Goal: Task Accomplishment & Management: Manage account settings

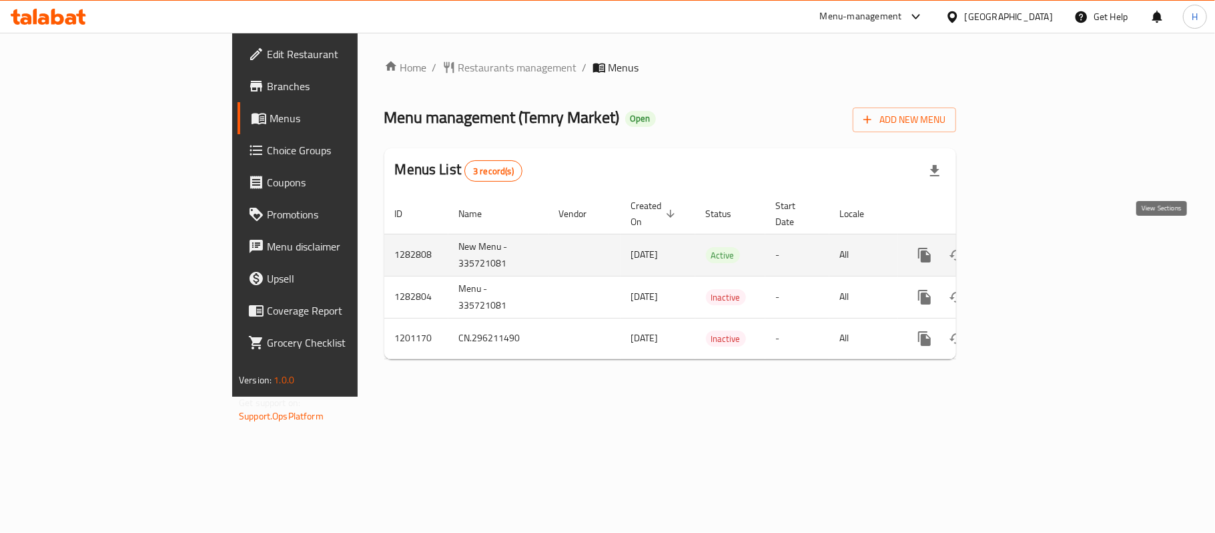
click at [1029, 247] on icon "enhanced table" at bounding box center [1021, 255] width 16 height 16
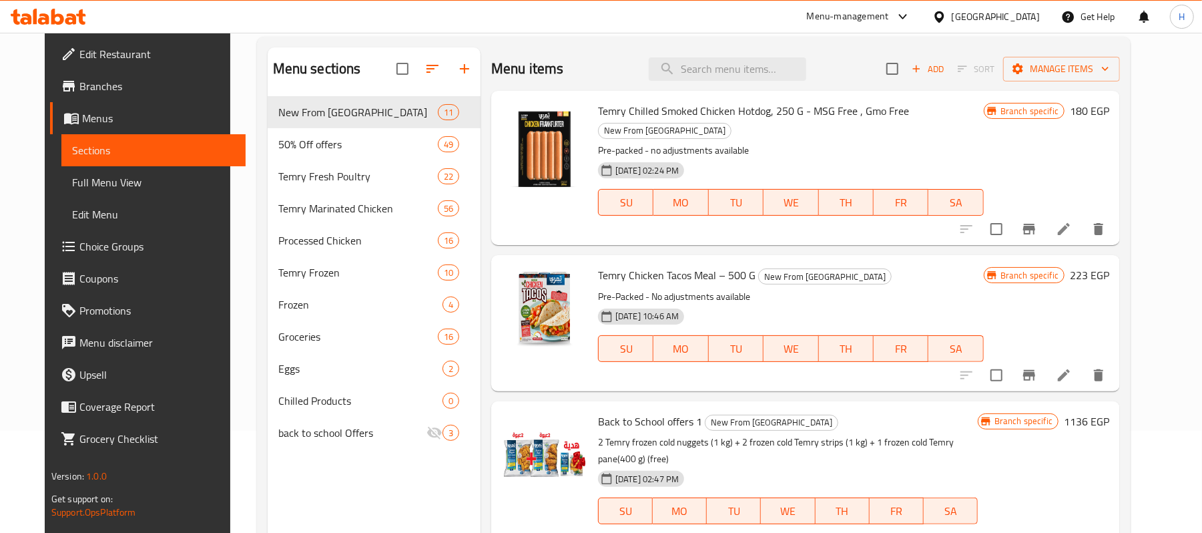
scroll to position [188, 0]
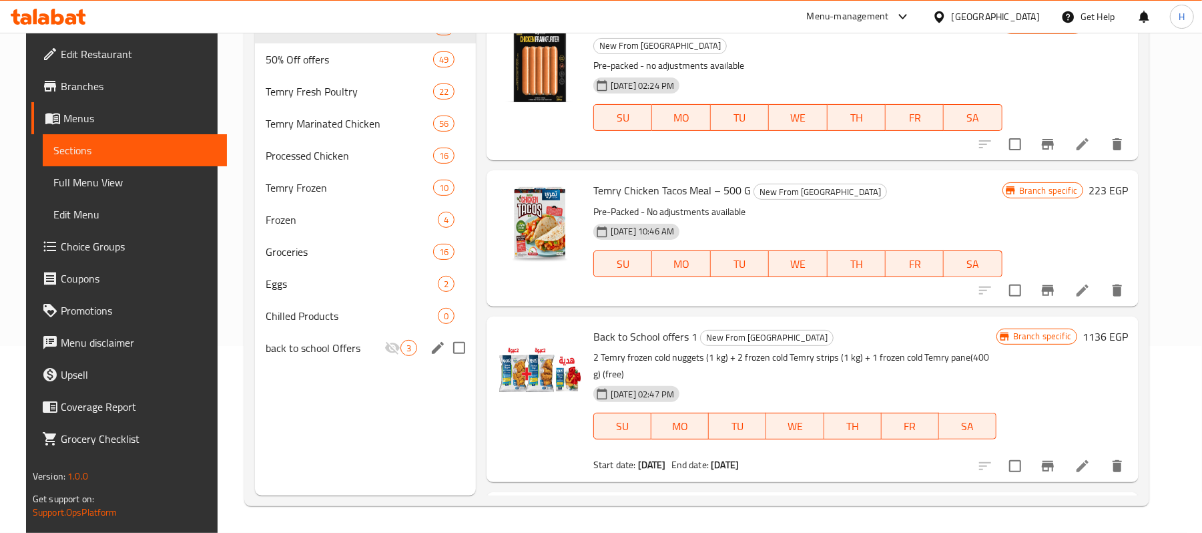
click at [327, 362] on div "back to school Offers 3" at bounding box center [365, 348] width 221 height 32
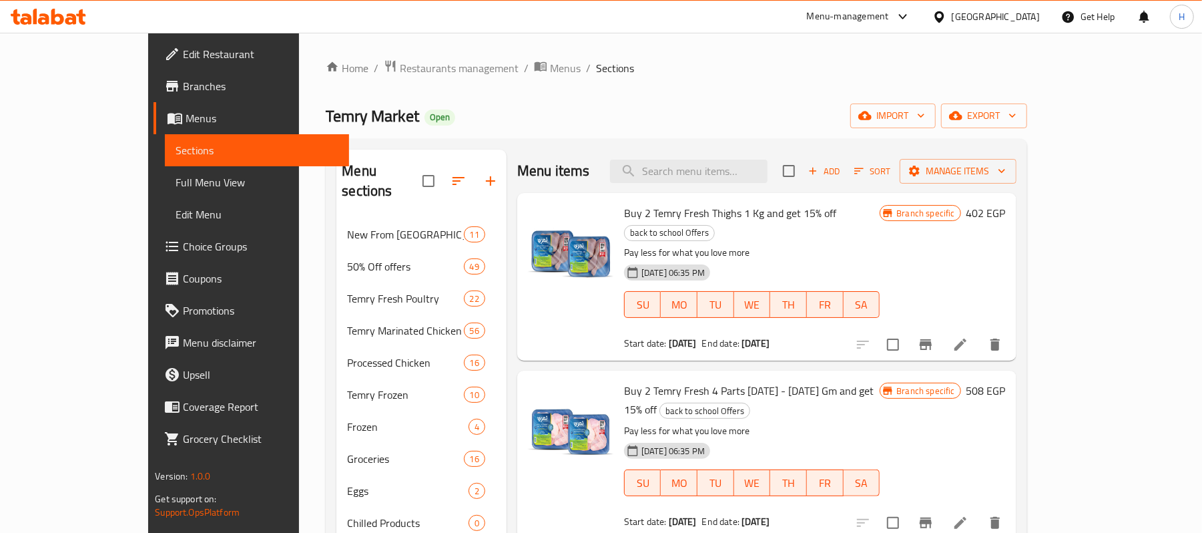
click at [735, 380] on span "Buy 2 Temry Fresh 4 Parts 1000 - 1100 Gm and get 15% off" at bounding box center [749, 399] width 250 height 39
click at [612, 345] on div "Menu items Add Sort Manage items Buy 2 Temry Fresh Thighs 1 Kg and get 15% off …" at bounding box center [762, 415] width 510 height 533
click at [729, 174] on input "search" at bounding box center [689, 171] width 158 height 23
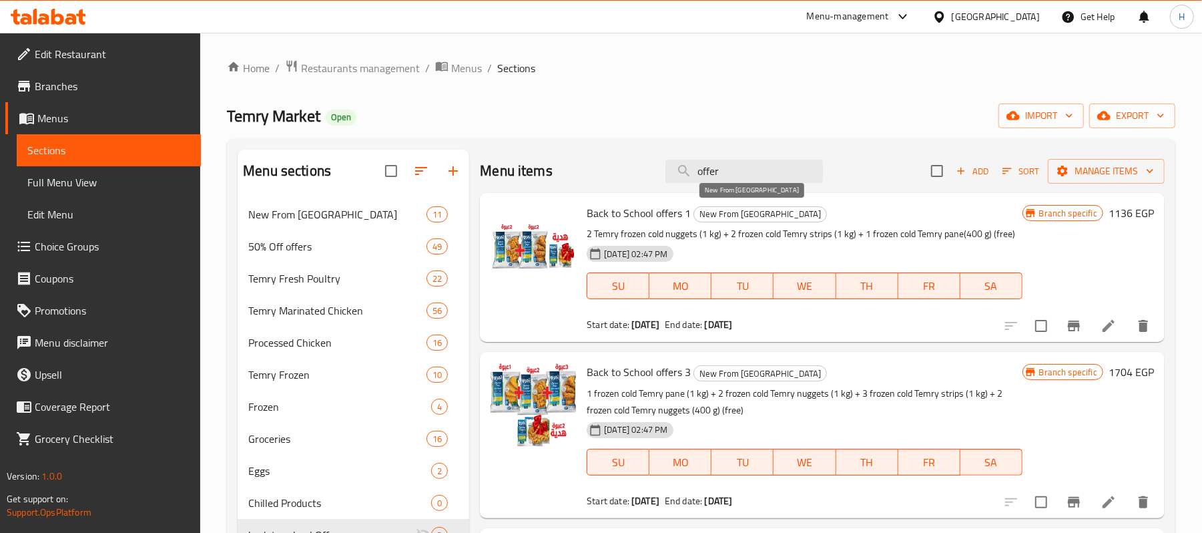
type input "offer"
click at [729, 215] on span "New From [GEOGRAPHIC_DATA]" at bounding box center [760, 213] width 132 height 15
copy span "New From [GEOGRAPHIC_DATA]"
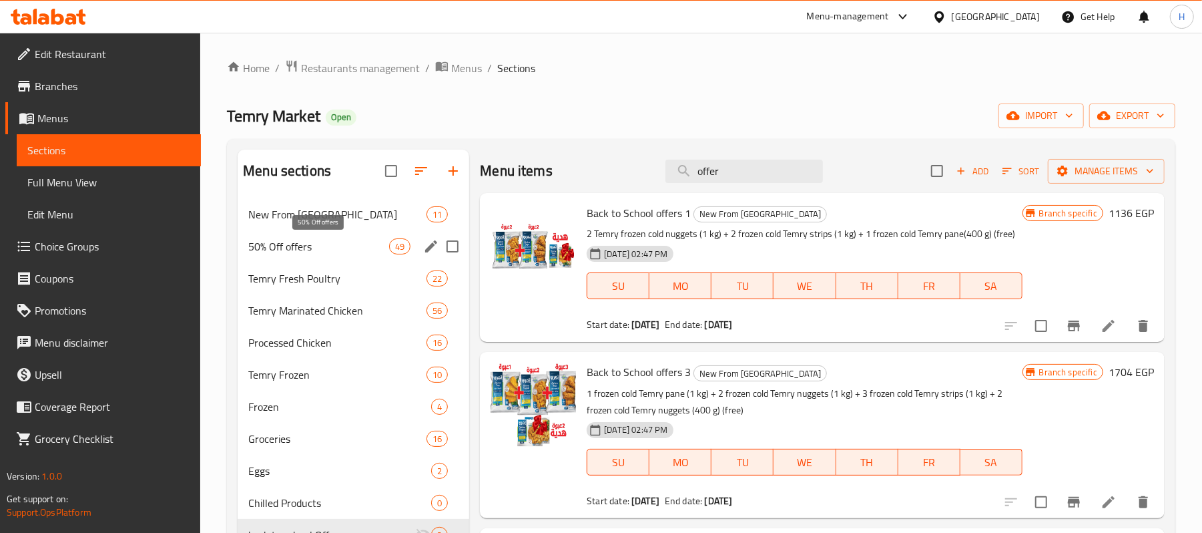
click at [310, 246] on span "50% Off offers" at bounding box center [318, 246] width 141 height 16
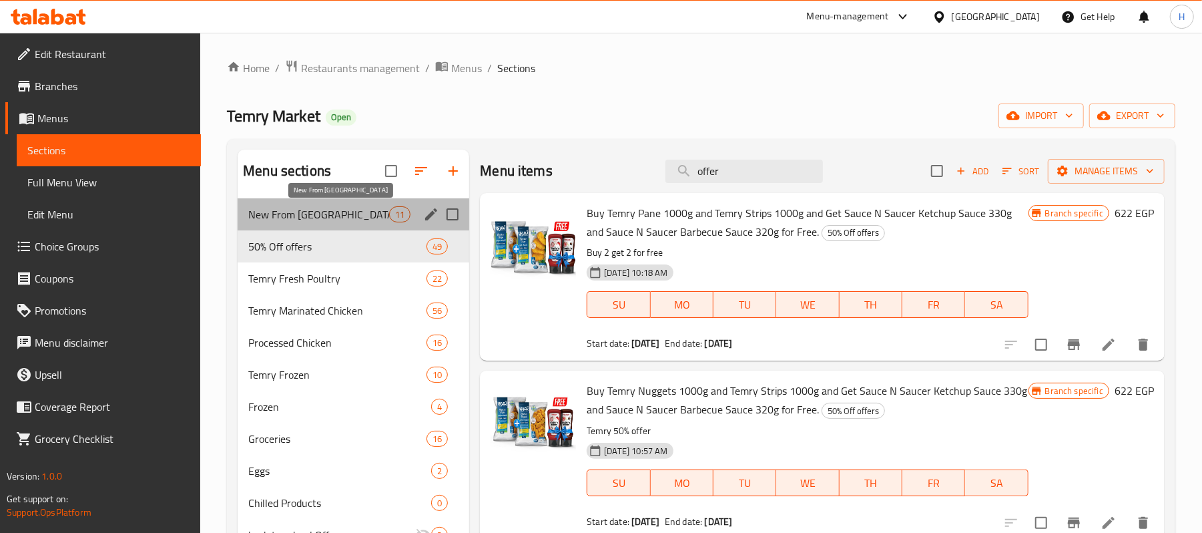
click at [318, 216] on span "New From [GEOGRAPHIC_DATA]" at bounding box center [318, 214] width 141 height 16
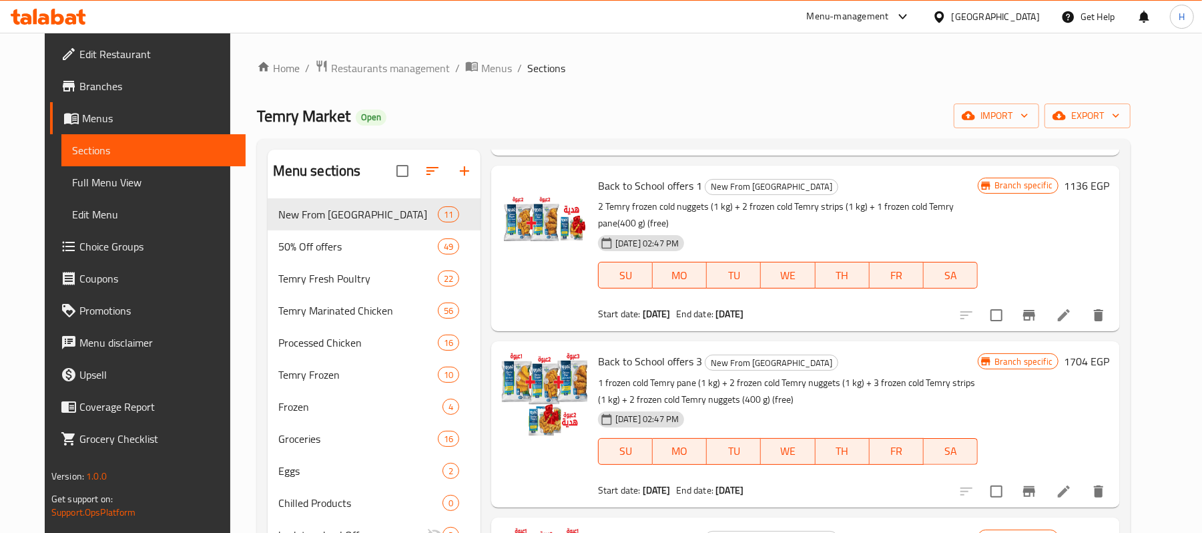
scroll to position [356, 0]
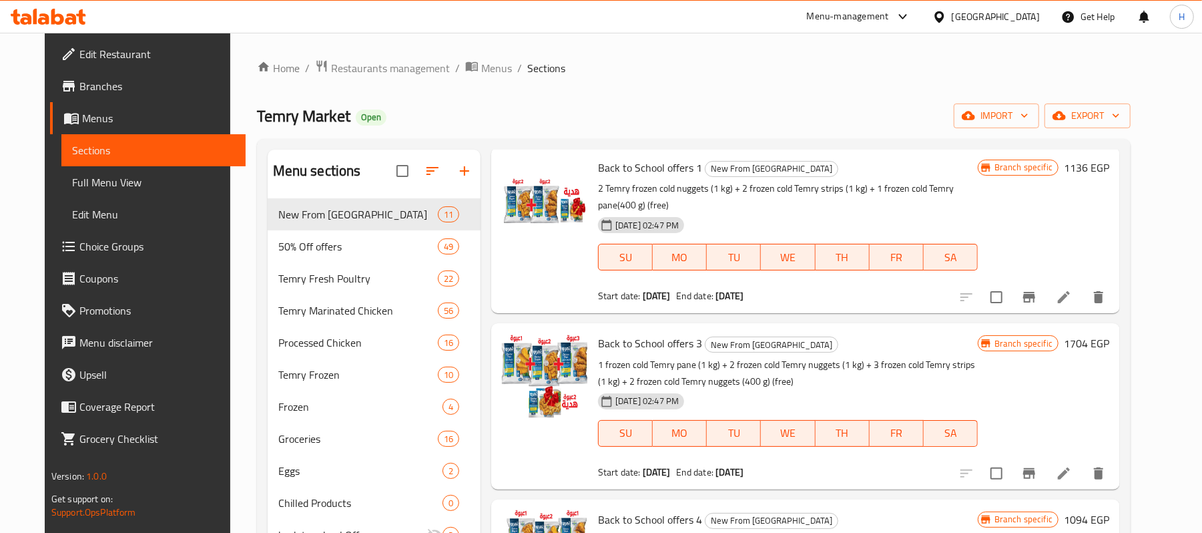
drag, startPoint x: 726, startPoint y: 280, endPoint x: 778, endPoint y: 279, distance: 51.4
click at [743, 289] on div "End date: 12-09-2025" at bounding box center [709, 295] width 67 height 13
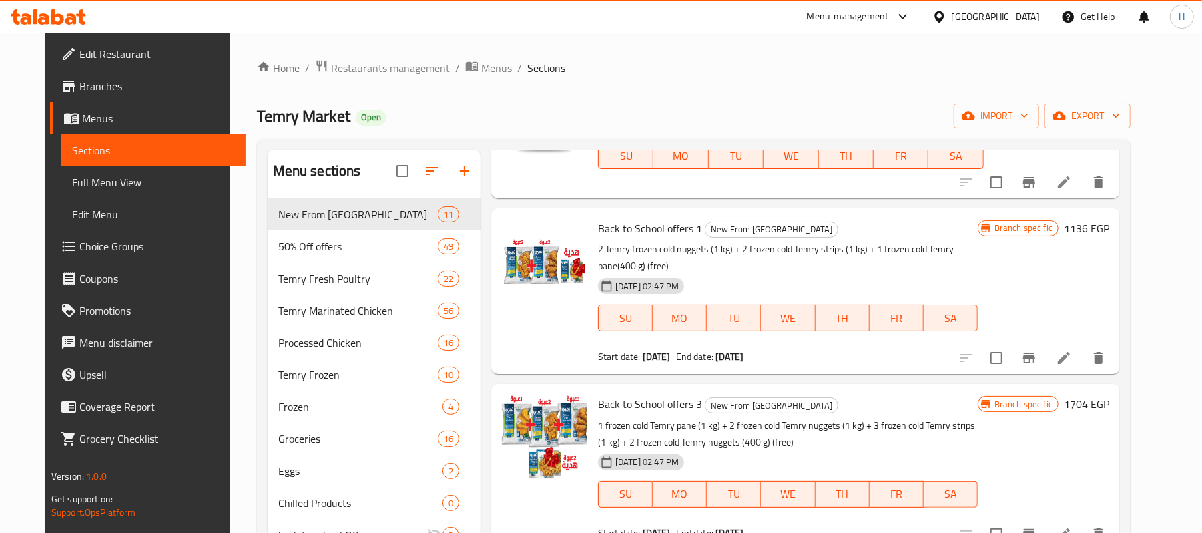
scroll to position [267, 0]
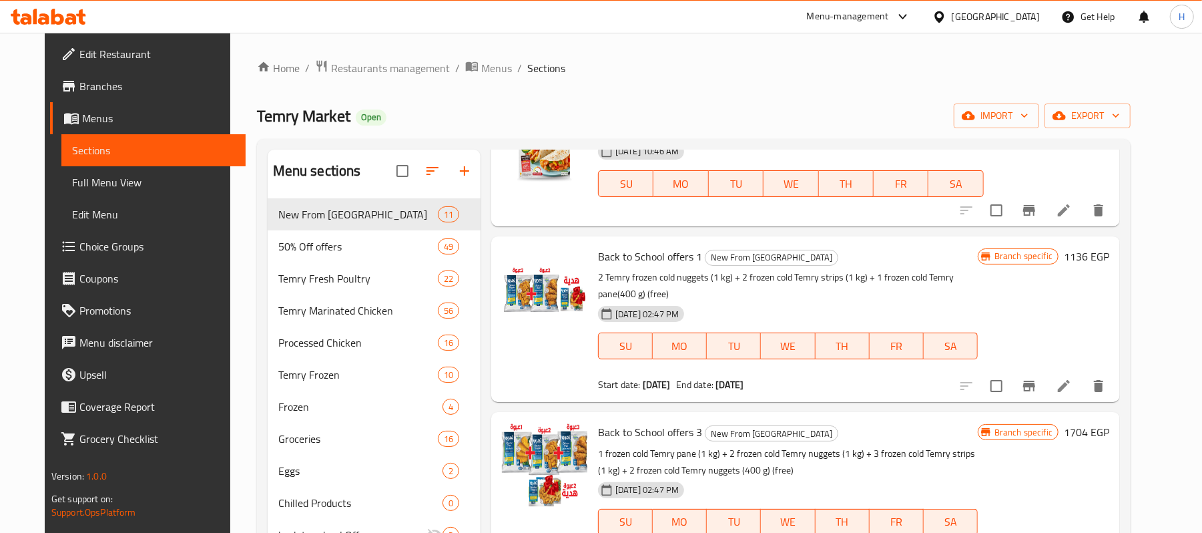
click at [812, 378] on div "Start date: 05-09-2025 End date: 12-09-2025" at bounding box center [788, 384] width 380 height 13
click at [634, 246] on span "Back to School offers 1" at bounding box center [650, 256] width 104 height 20
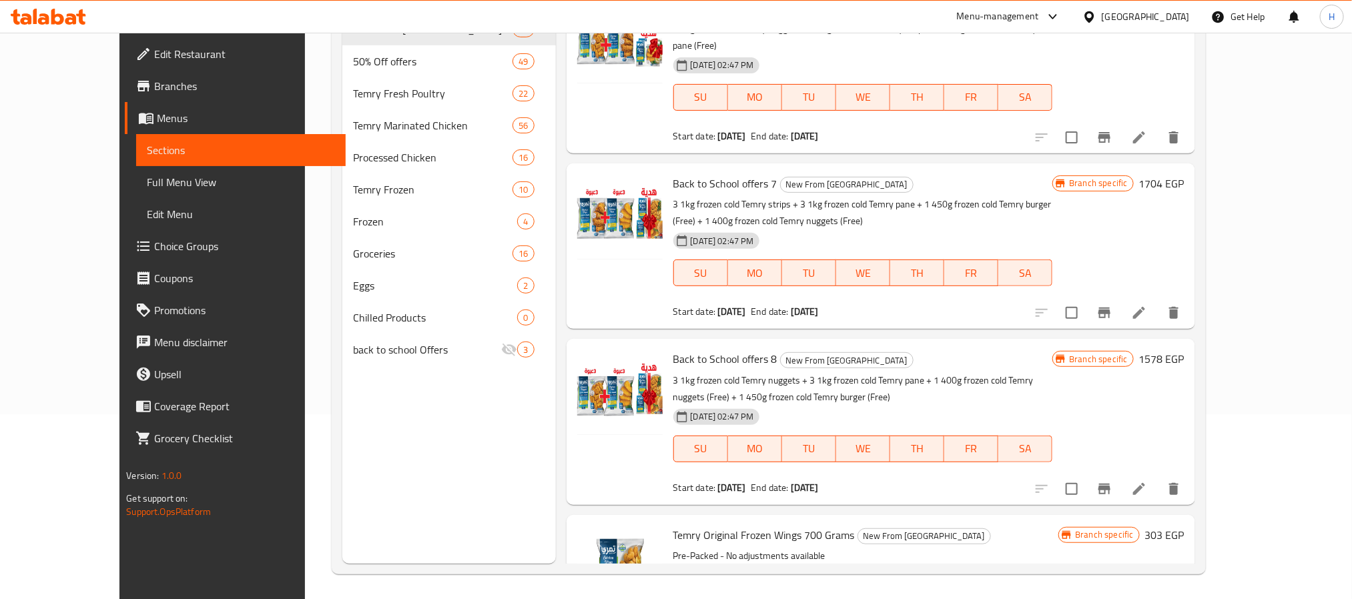
scroll to position [187, 0]
drag, startPoint x: 802, startPoint y: 402, endPoint x: 787, endPoint y: 403, distance: 14.7
click at [791, 477] on b "[DATE]" at bounding box center [805, 485] width 28 height 17
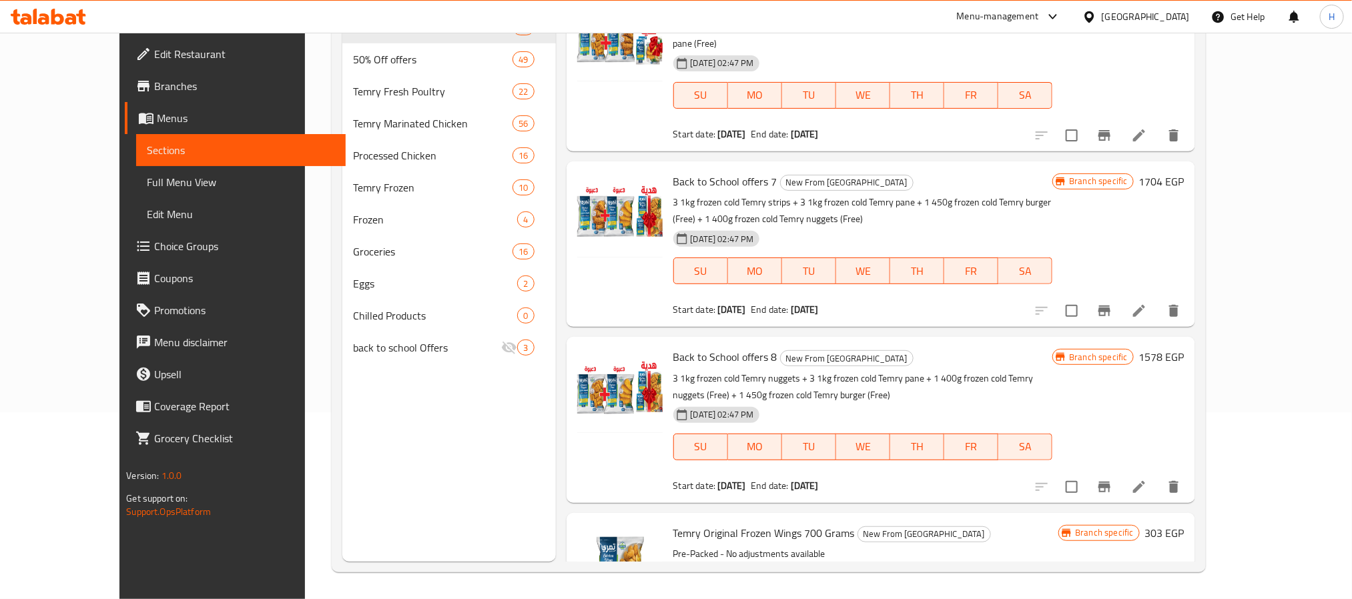
click at [818, 477] on b "[DATE]" at bounding box center [805, 485] width 28 height 17
click at [735, 370] on p "3 1kg frozen cold Temry nuggets + 3 1kg frozen cold Temry pane + 1 400g frozen …" at bounding box center [863, 386] width 380 height 33
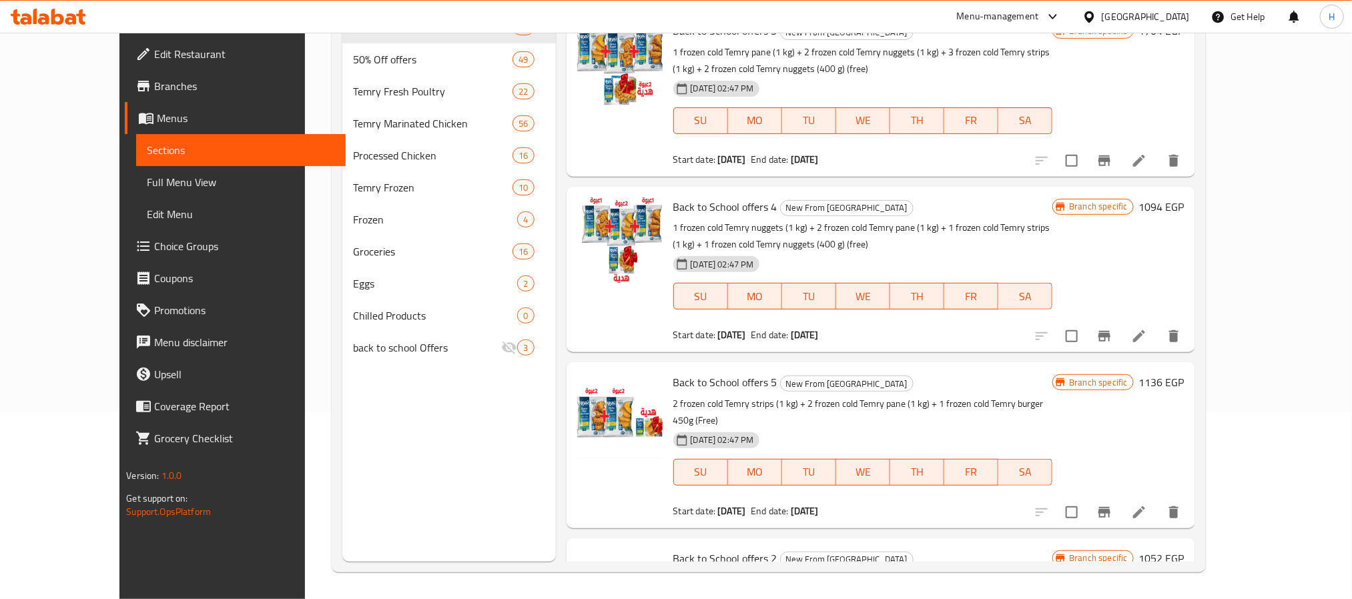
scroll to position [601, 0]
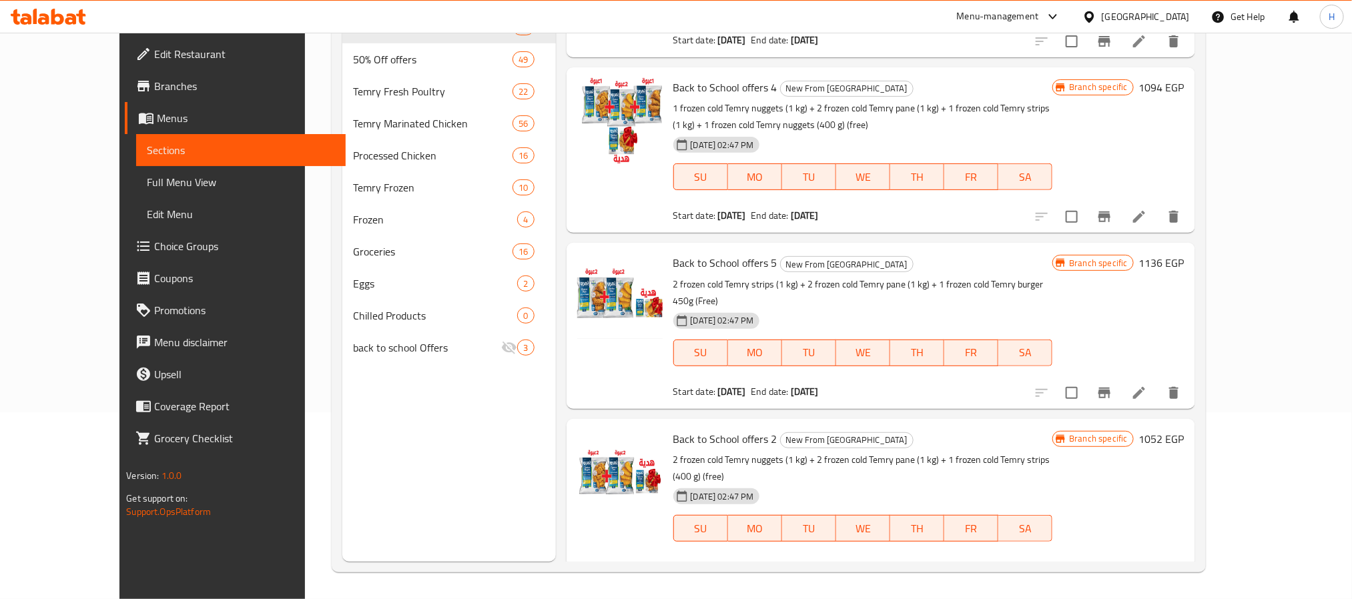
click at [717, 429] on span "Back to School offers 2" at bounding box center [725, 439] width 104 height 20
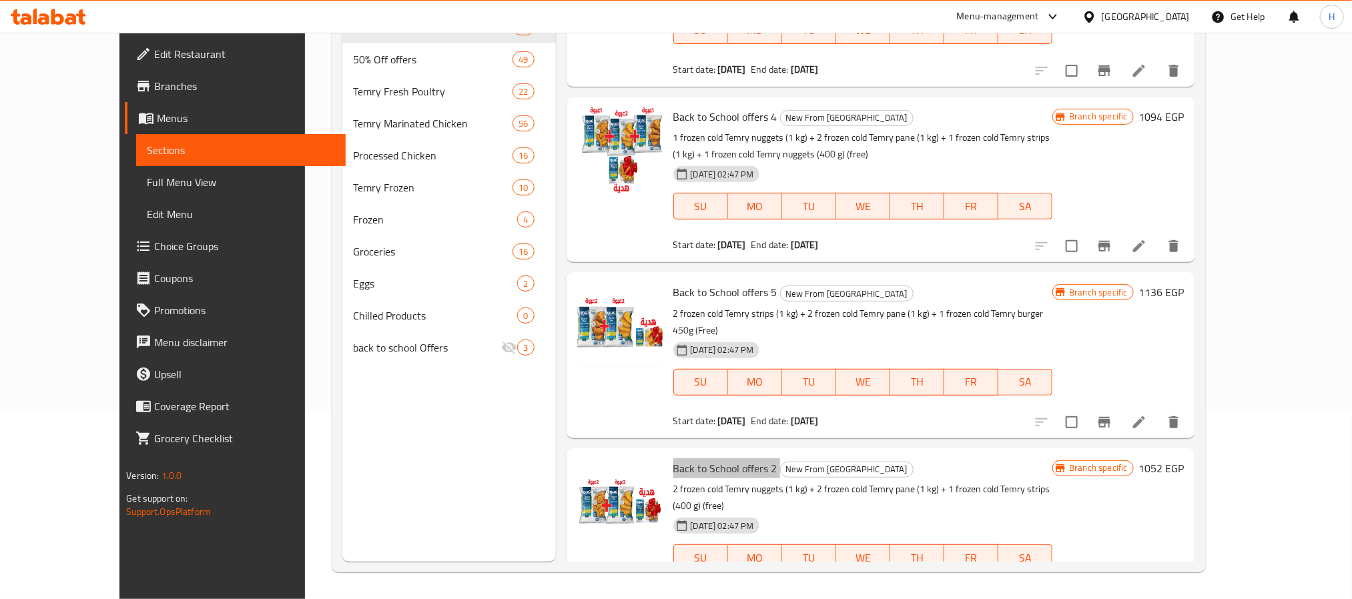
scroll to position [400, 0]
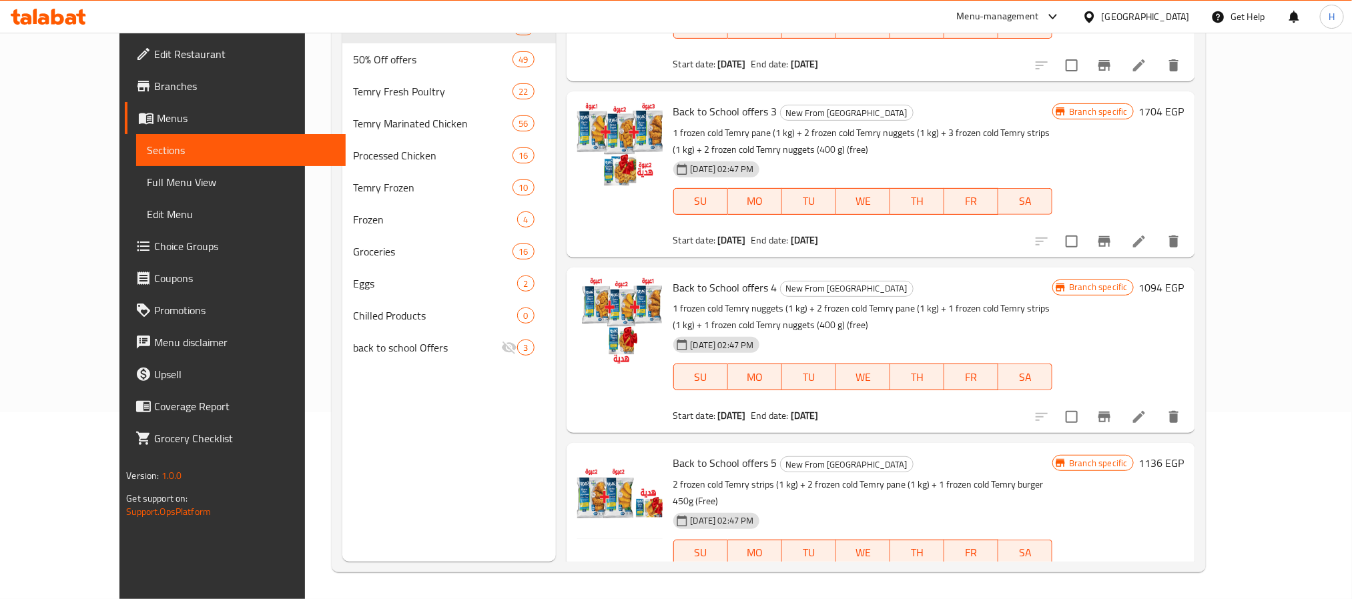
click at [711, 125] on p "1 frozen cold Temry pane (1 kg) + 2 frozen cold Temry nuggets (1 kg) + 3 frozen…" at bounding box center [863, 141] width 380 height 33
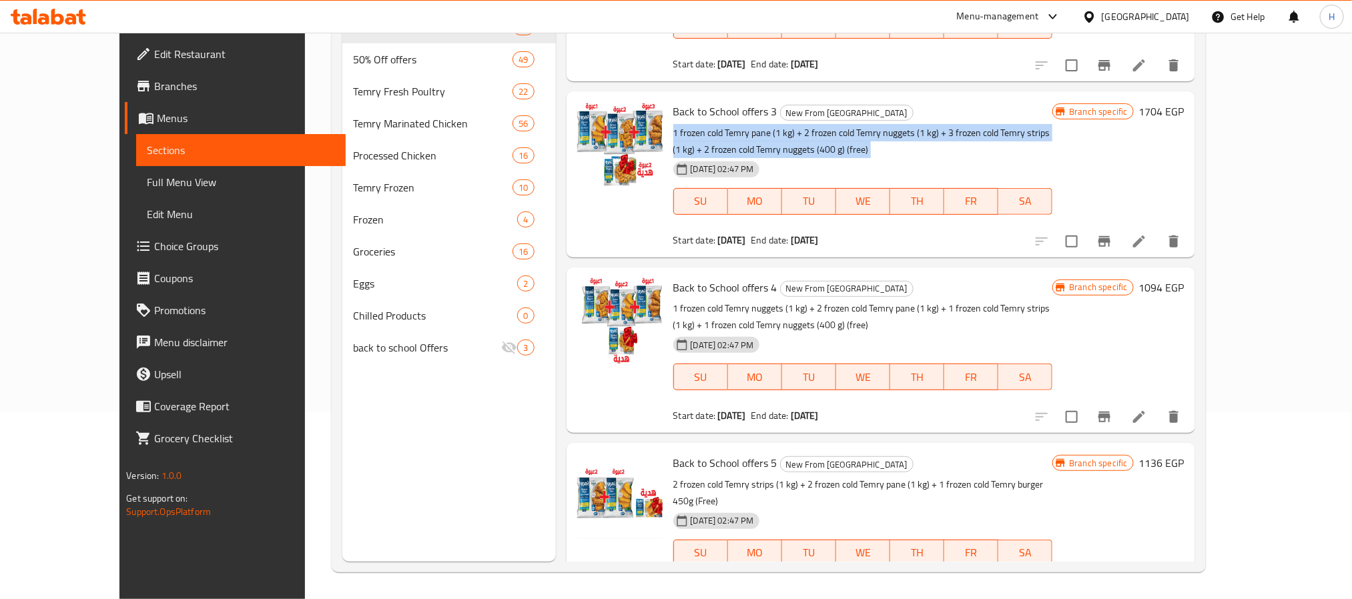
click at [711, 125] on p "1 frozen cold Temry pane (1 kg) + 2 frozen cold Temry nuggets (1 kg) + 3 frozen…" at bounding box center [863, 141] width 380 height 33
click at [777, 125] on p "1 frozen cold Temry pane (1 kg) + 2 frozen cold Temry nuggets (1 kg) + 3 frozen…" at bounding box center [863, 141] width 380 height 33
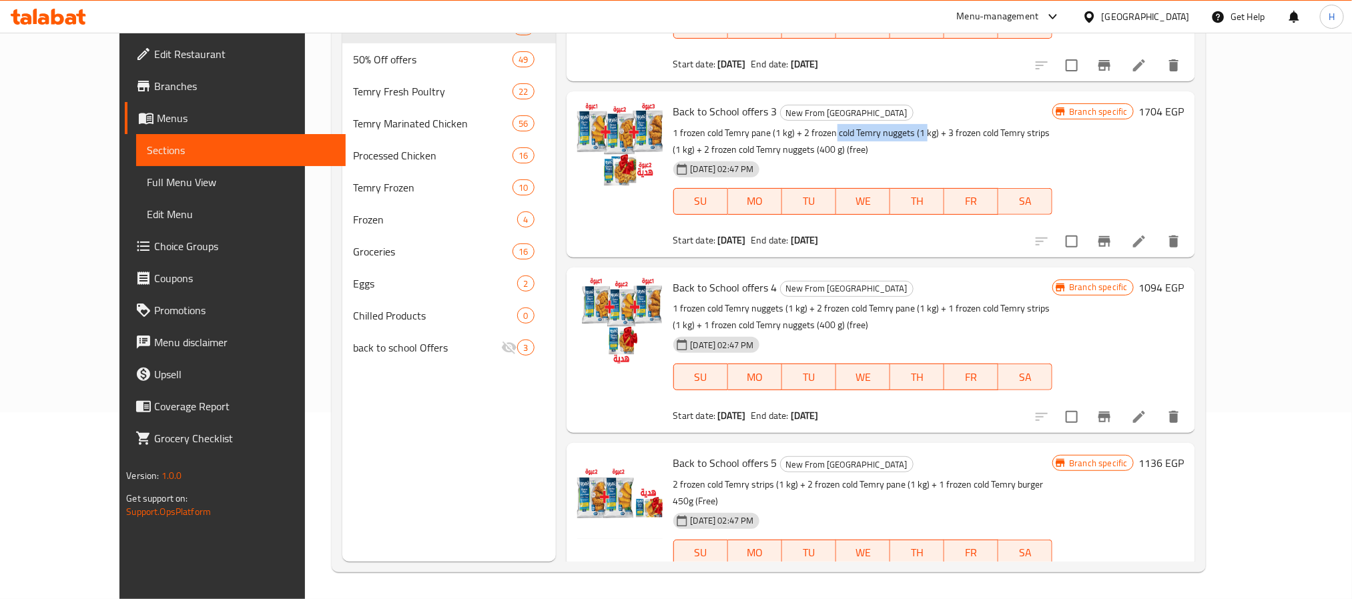
drag, startPoint x: 805, startPoint y: 97, endPoint x: 923, endPoint y: 103, distance: 118.3
click at [896, 125] on p "1 frozen cold Temry pane (1 kg) + 2 frozen cold Temry nuggets (1 kg) + 3 frozen…" at bounding box center [863, 141] width 380 height 33
drag, startPoint x: 932, startPoint y: 93, endPoint x: 1002, endPoint y: 103, distance: 70.8
click at [1002, 125] on p "1 frozen cold Temry pane (1 kg) + 2 frozen cold Temry nuggets (1 kg) + 3 frozen…" at bounding box center [863, 141] width 380 height 33
click at [955, 125] on p "1 frozen cold Temry pane (1 kg) + 2 frozen cold Temry nuggets (1 kg) + 3 frozen…" at bounding box center [863, 141] width 380 height 33
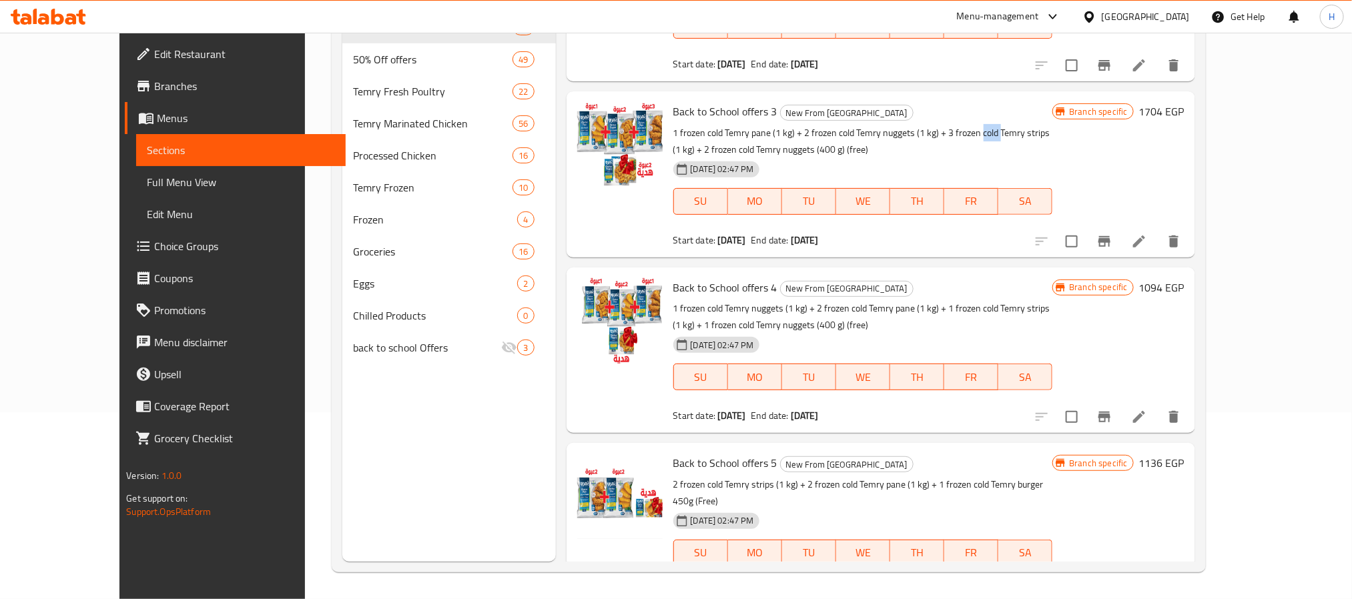
click at [955, 125] on p "1 frozen cold Temry pane (1 kg) + 2 frozen cold Temry nuggets (1 kg) + 3 frozen…" at bounding box center [863, 141] width 380 height 33
drag, startPoint x: 1051, startPoint y: 94, endPoint x: 1101, endPoint y: 96, distance: 50.1
click at [1053, 125] on p "1 frozen cold Temry pane (1 kg) + 2 frozen cold Temry nuggets (1 kg) + 3 frozen…" at bounding box center [863, 141] width 380 height 33
drag, startPoint x: 647, startPoint y: 109, endPoint x: 715, endPoint y: 111, distance: 68.8
click at [715, 125] on p "1 frozen cold Temry pane (1 kg) + 2 frozen cold Temry nuggets (1 kg) + 3 frozen…" at bounding box center [863, 141] width 380 height 33
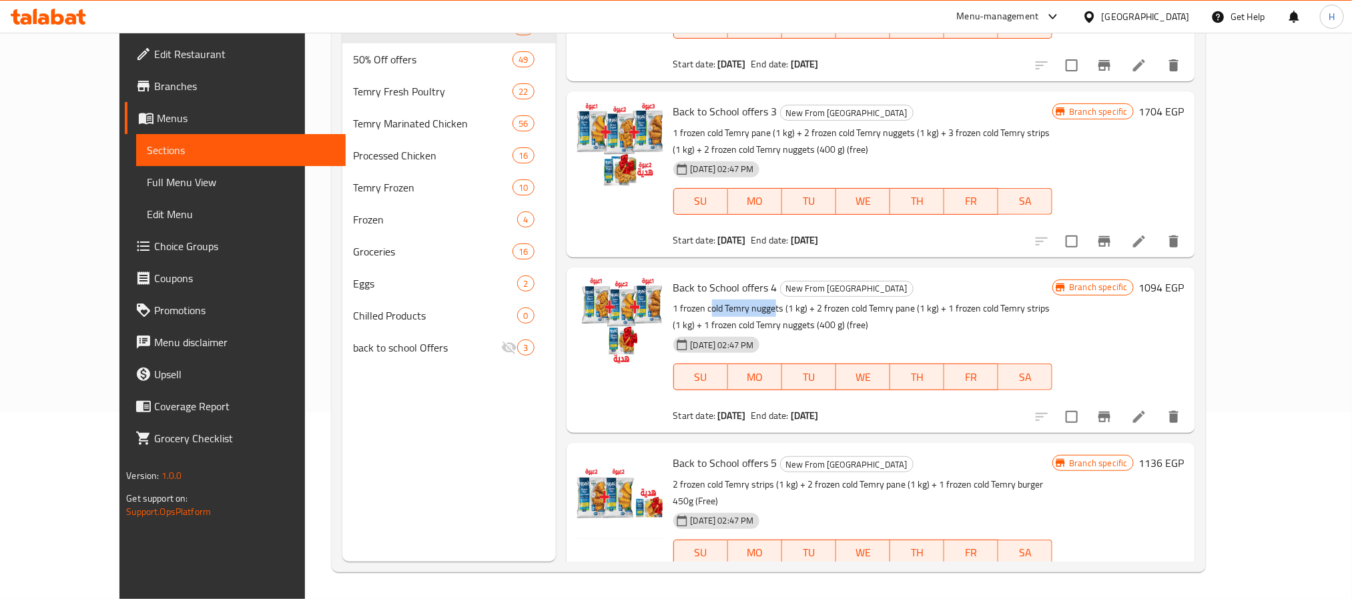
drag, startPoint x: 717, startPoint y: 278, endPoint x: 745, endPoint y: 280, distance: 28.1
click at [745, 300] on p "1 frozen cold Temry nuggets (1 kg) + 2 frozen cold Temry pane (1 kg) + 1 frozen…" at bounding box center [863, 316] width 380 height 33
click at [769, 300] on p "1 frozen cold Temry nuggets (1 kg) + 2 frozen cold Temry pane (1 kg) + 1 frozen…" at bounding box center [863, 316] width 380 height 33
drag, startPoint x: 801, startPoint y: 275, endPoint x: 878, endPoint y: 274, distance: 76.8
click at [878, 300] on p "1 frozen cold Temry nuggets (1 kg) + 2 frozen cold Temry pane (1 kg) + 1 frozen…" at bounding box center [863, 316] width 380 height 33
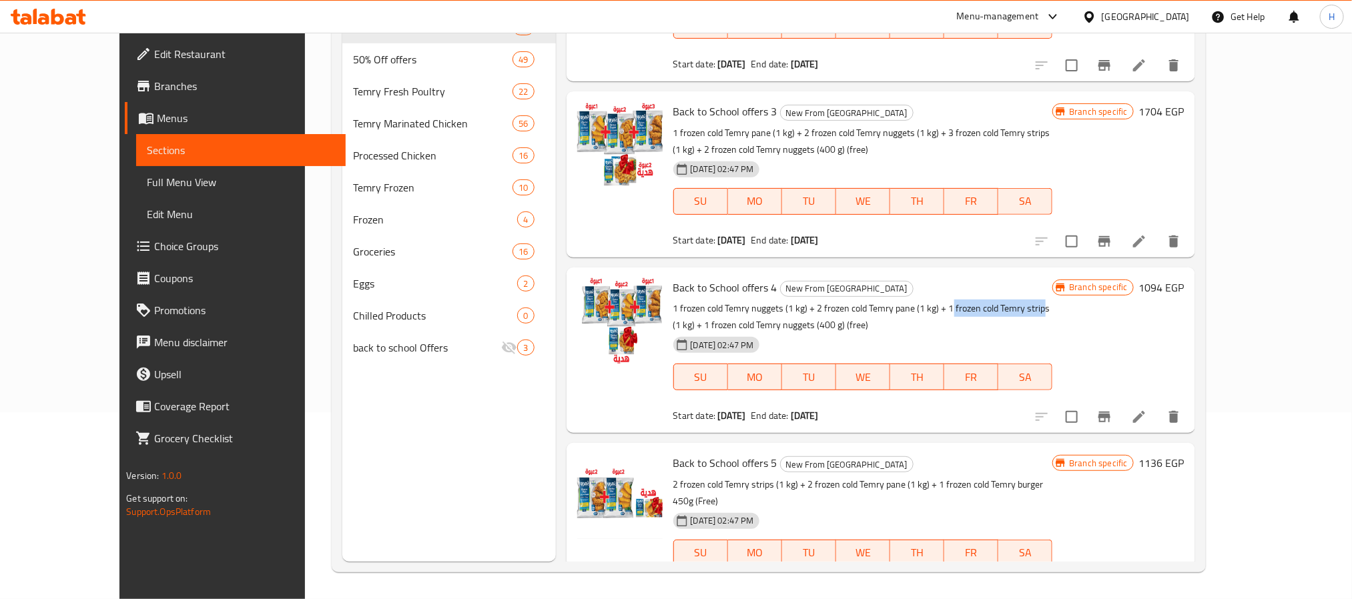
drag, startPoint x: 922, startPoint y: 273, endPoint x: 1016, endPoint y: 276, distance: 94.2
click at [1016, 300] on p "1 frozen cold Temry nuggets (1 kg) + 2 frozen cold Temry pane (1 kg) + 1 frozen…" at bounding box center [863, 316] width 380 height 33
drag, startPoint x: 1062, startPoint y: 272, endPoint x: 1095, endPoint y: 283, distance: 35.0
click at [1053, 300] on p "1 frozen cold Temry nuggets (1 kg) + 2 frozen cold Temry pane (1 kg) + 1 frozen…" at bounding box center [863, 316] width 380 height 33
click at [993, 332] on div "01-09-2025 02:47 PM SU MO TU WE TH FR SA" at bounding box center [863, 368] width 390 height 72
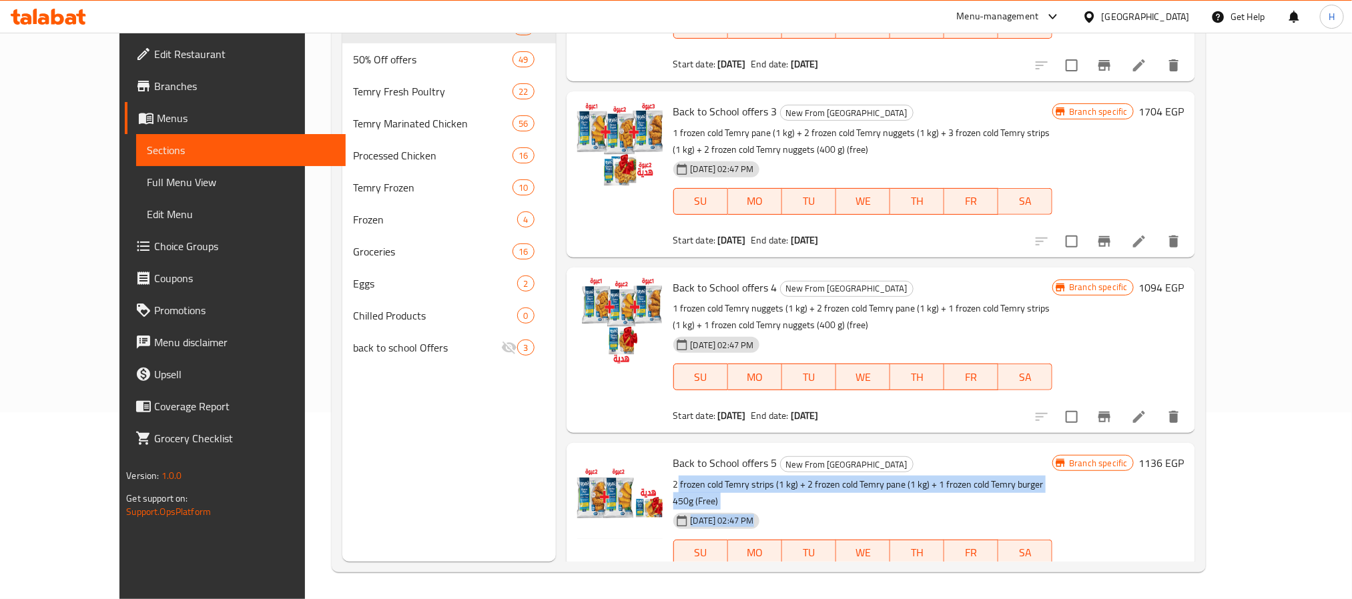
drag, startPoint x: 649, startPoint y: 450, endPoint x: 978, endPoint y: 457, distance: 329.1
click at [978, 457] on div "Back to School offers 5 New From Temry 2 frozen cold Temry strips (1 kg) + 2 fr…" at bounding box center [863, 525] width 390 height 155
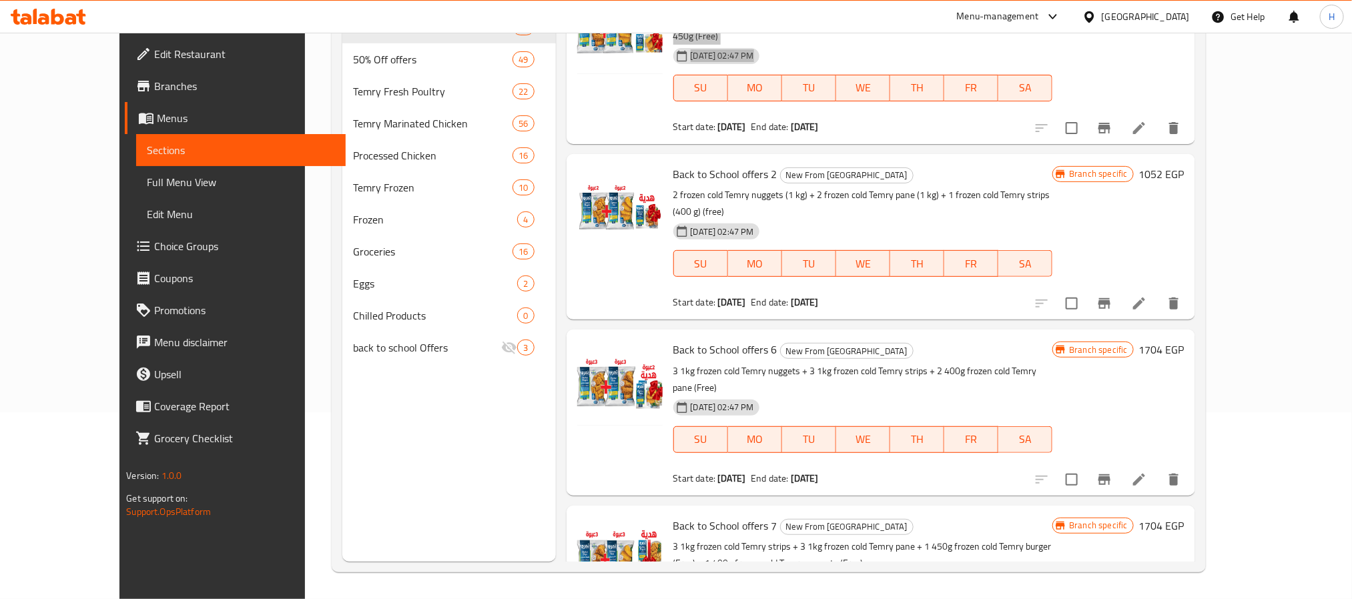
scroll to position [901, 0]
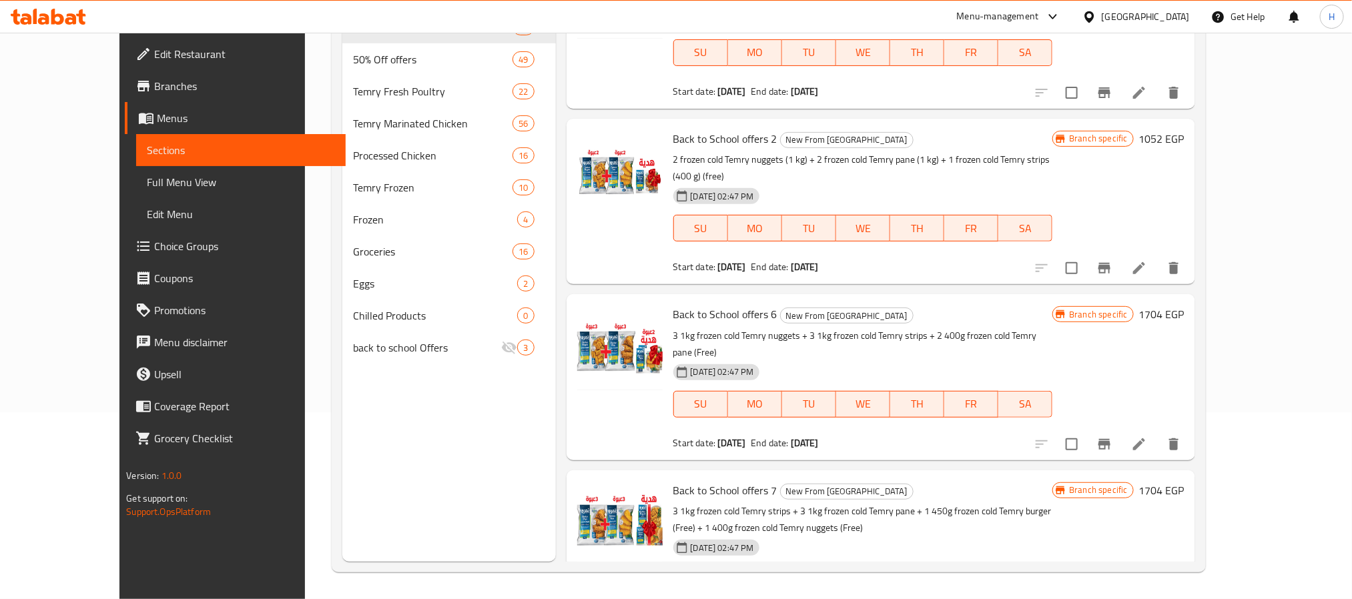
click at [701, 359] on div "[DATE] 02:47 PM" at bounding box center [716, 372] width 97 height 27
click at [705, 328] on p "3 1kg frozen cold Temry nuggets + 3 1kg frozen cold Temry strips + 2 400g froze…" at bounding box center [863, 344] width 380 height 33
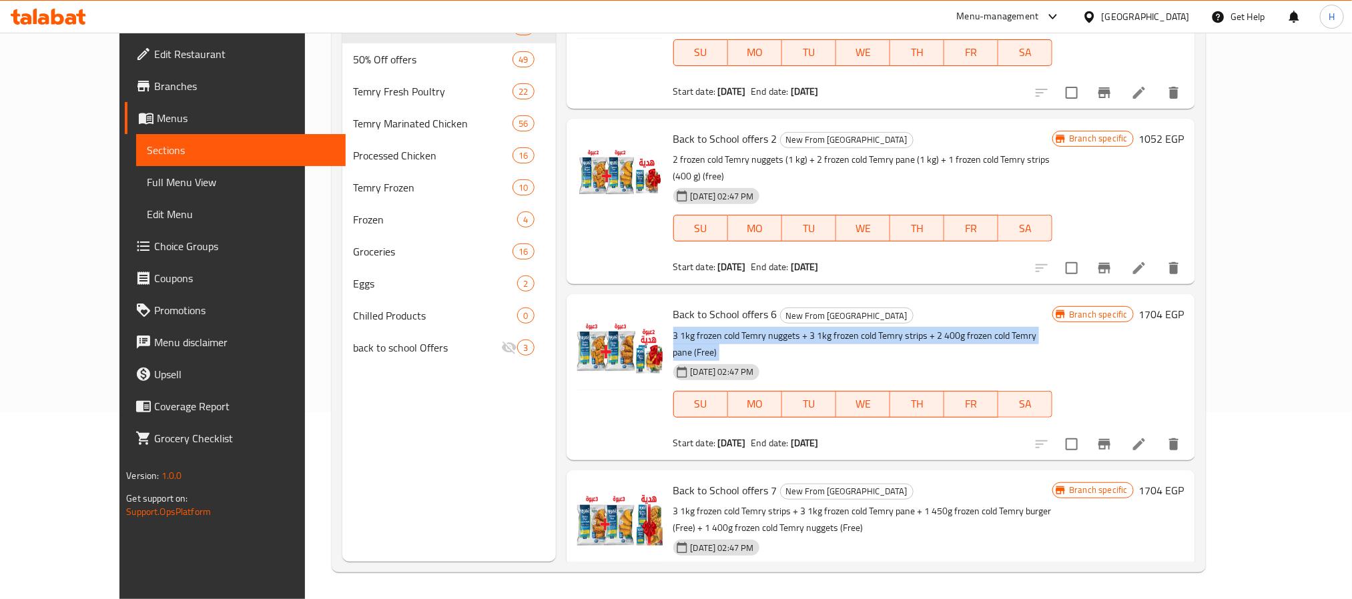
click at [705, 328] on p "3 1kg frozen cold Temry nuggets + 3 1kg frozen cold Temry strips + 2 400g froze…" at bounding box center [863, 344] width 380 height 33
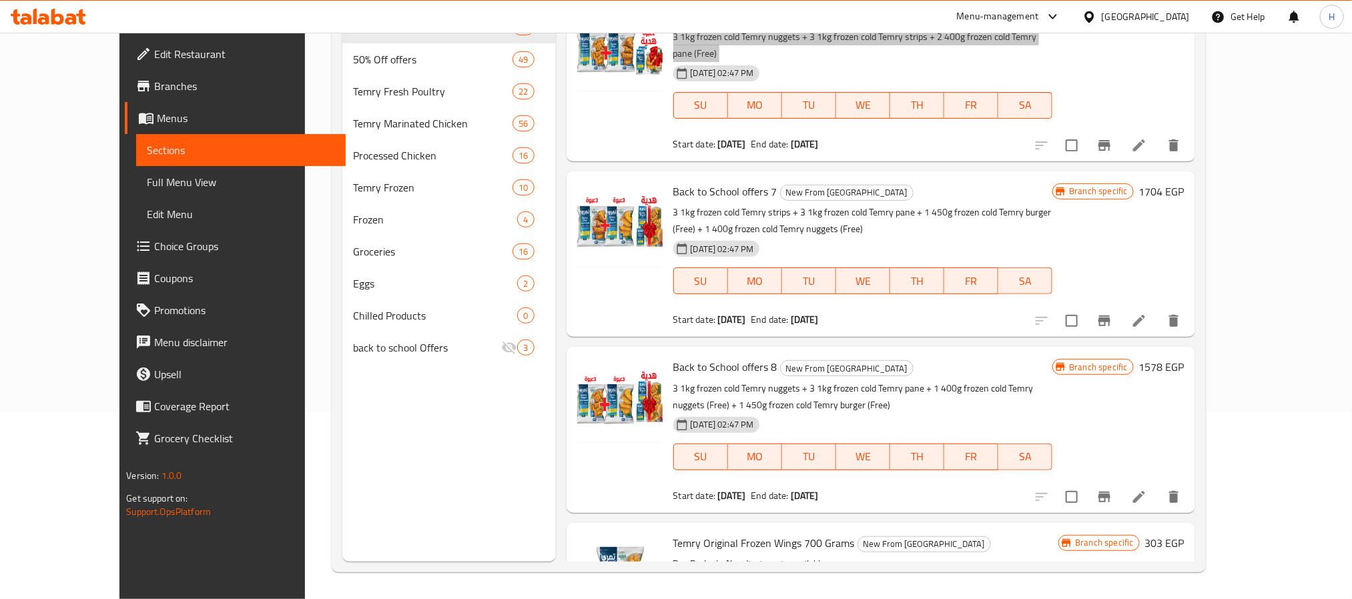
scroll to position [1201, 0]
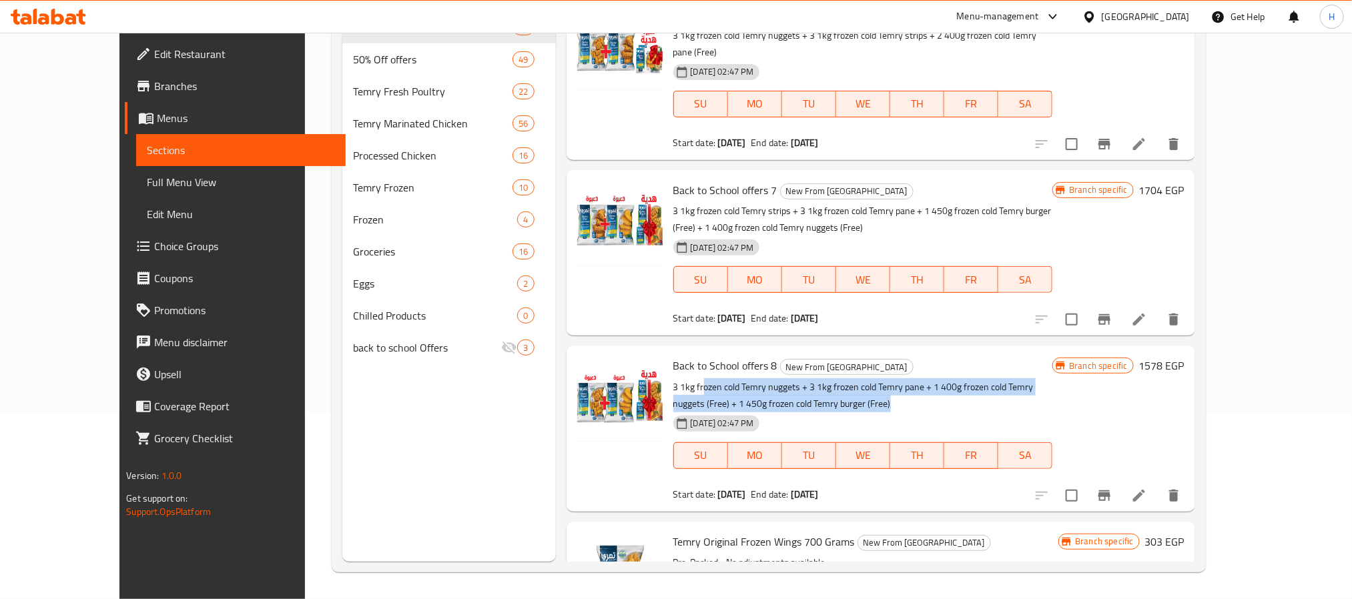
drag, startPoint x: 675, startPoint y: 303, endPoint x: 846, endPoint y: 310, distance: 171.0
click at [846, 379] on p "3 1kg frozen cold Temry nuggets + 3 1kg frozen cold Temry pane + 1 400g frozen …" at bounding box center [863, 395] width 380 height 33
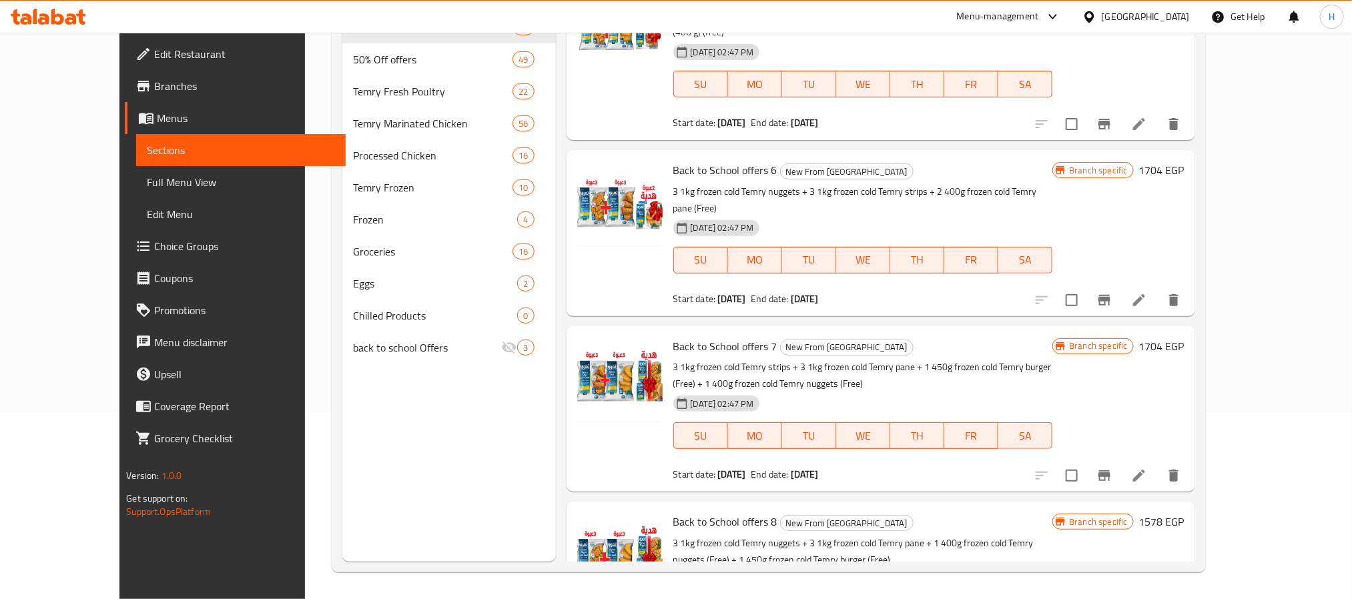
scroll to position [801, 0]
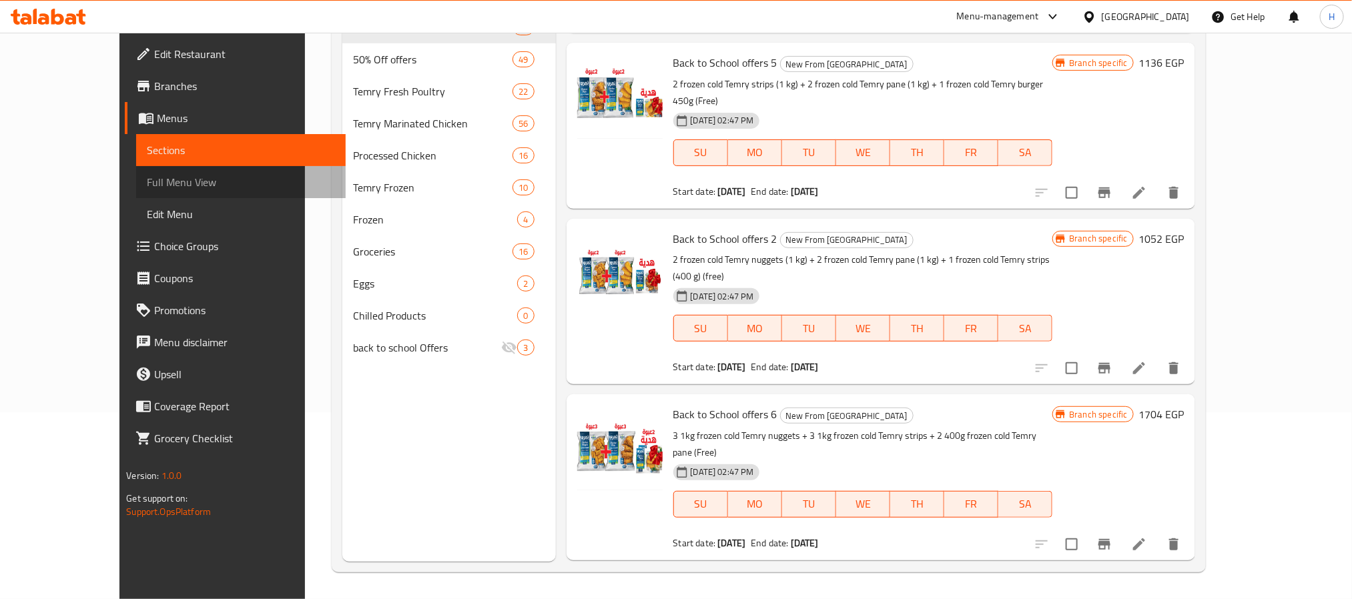
click at [147, 176] on span "Full Menu View" at bounding box center [241, 182] width 188 height 16
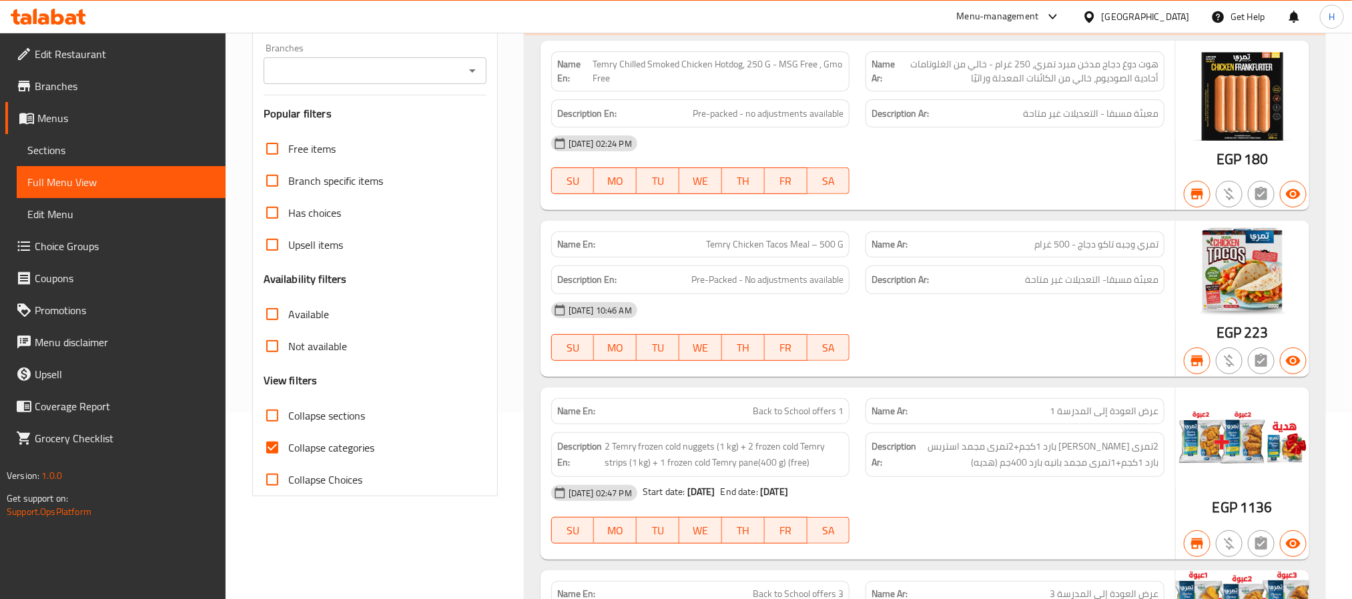
click at [471, 69] on icon "Open" at bounding box center [473, 71] width 16 height 16
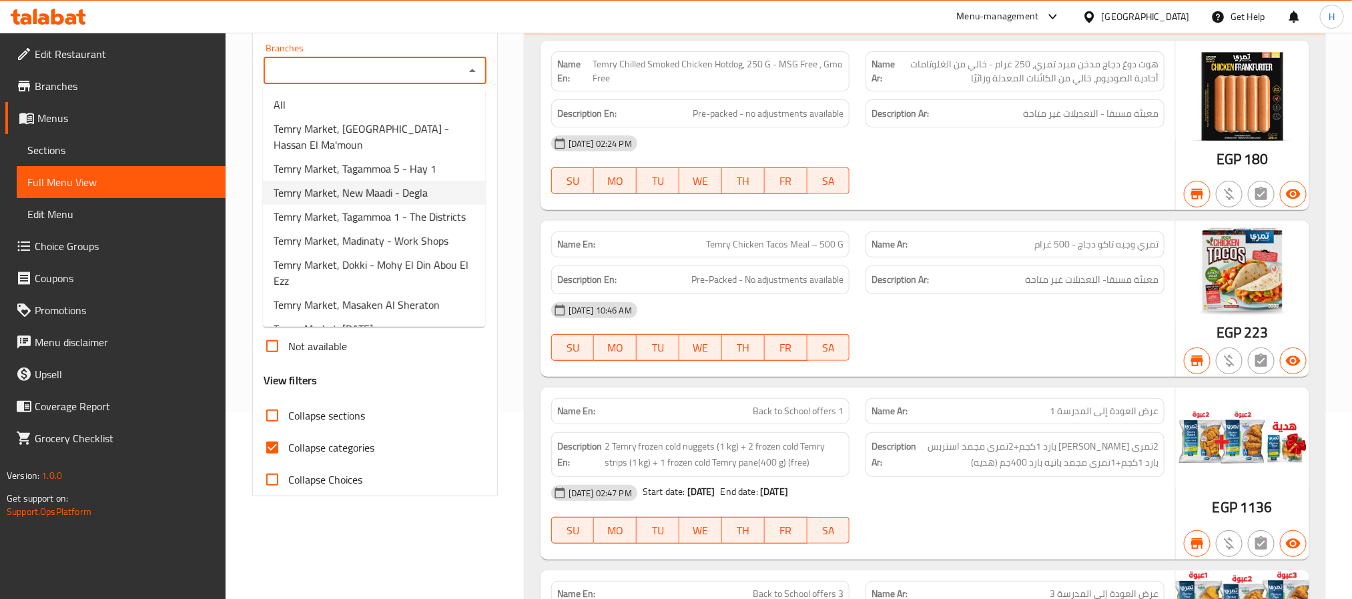
click at [387, 198] on span "Temry Market, New Maadi - Degla" at bounding box center [351, 193] width 154 height 16
type input "Temry Market, New Maadi - Degla"
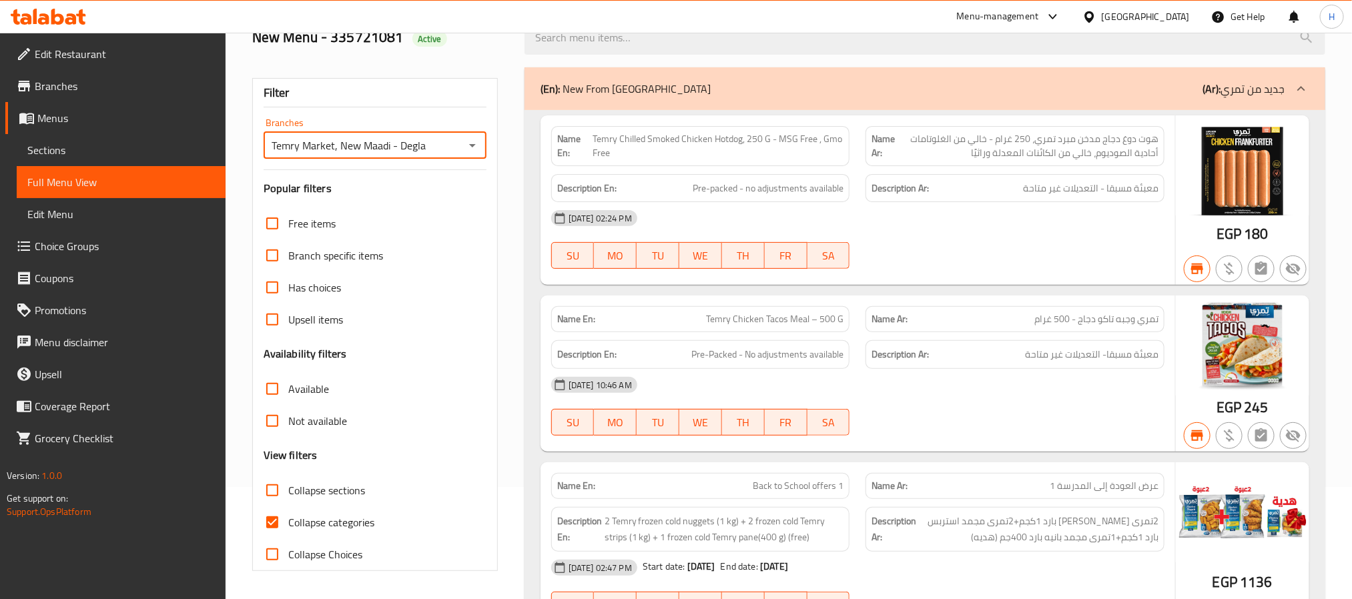
scroll to position [187, 0]
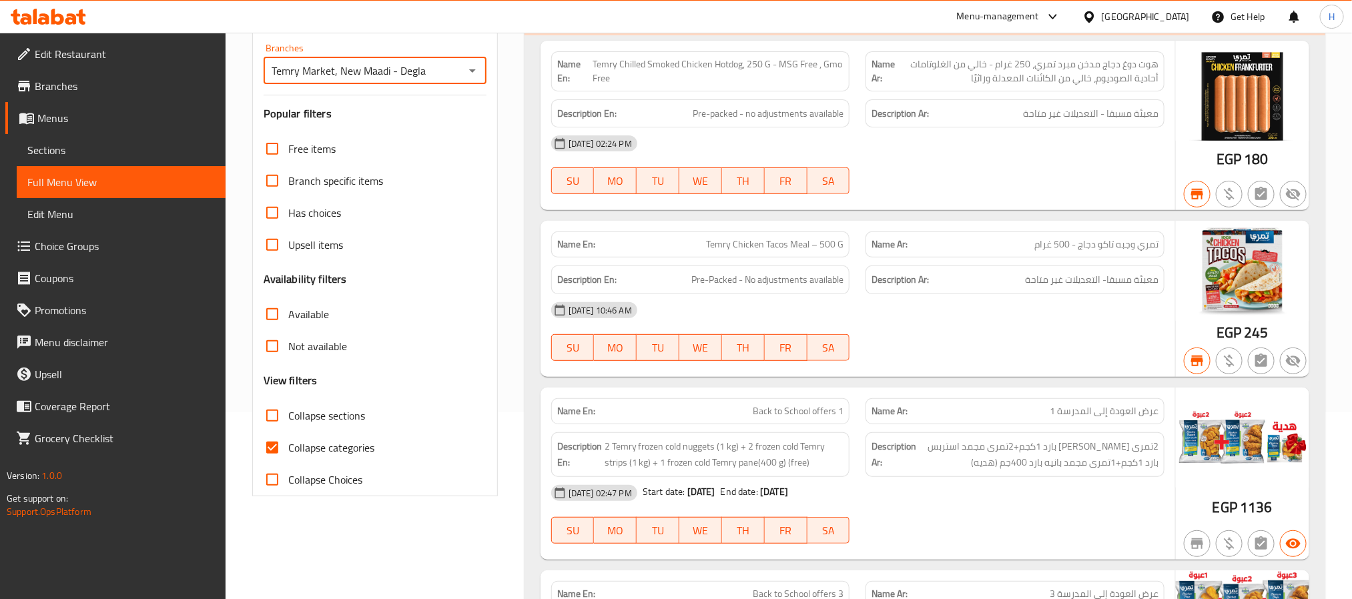
click at [272, 416] on input "Collapse sections" at bounding box center [272, 416] width 32 height 32
checkbox input "true"
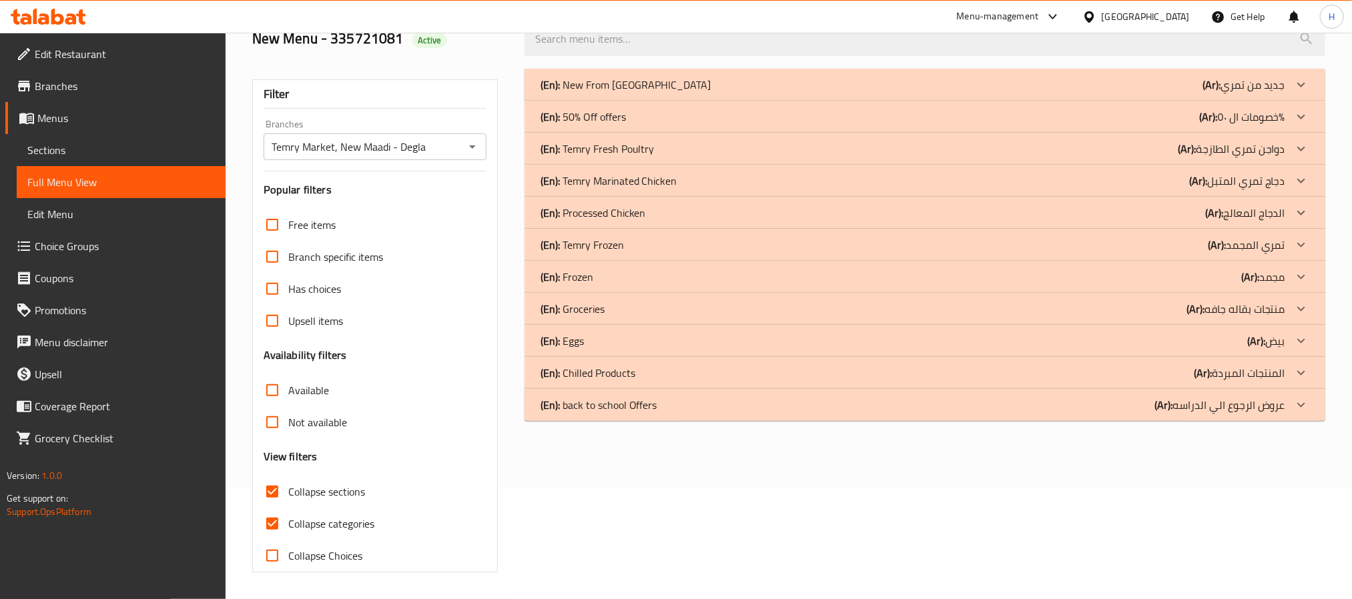
scroll to position [0, 0]
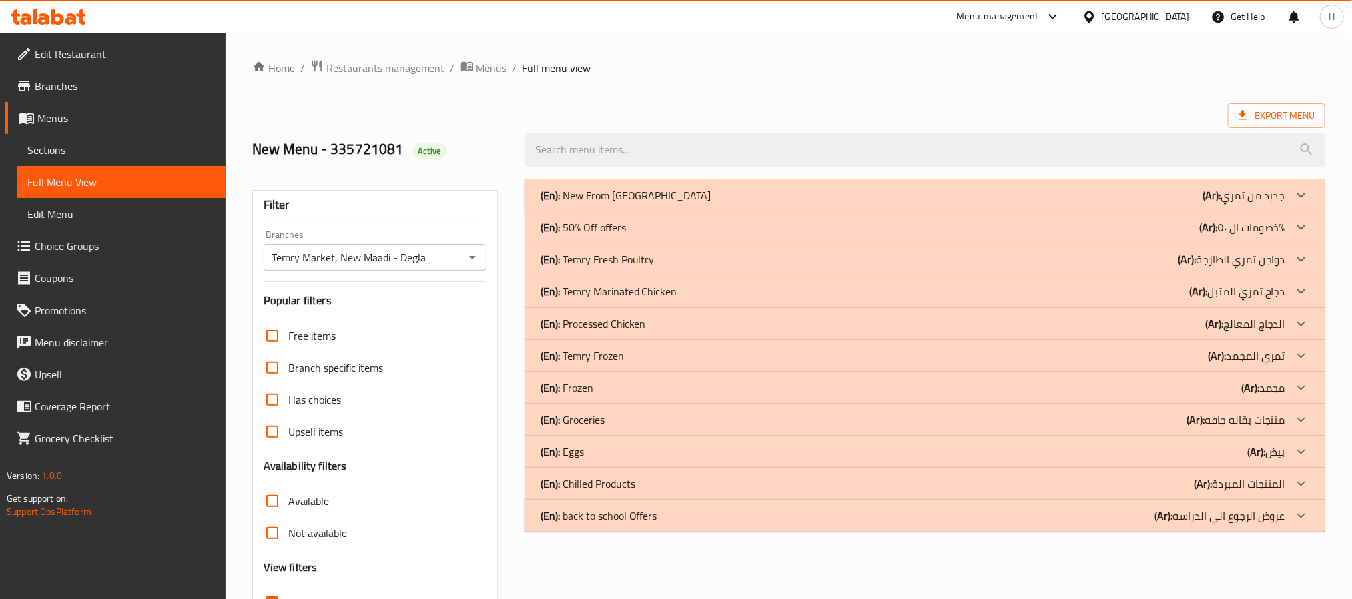
click at [819, 188] on div "(En): New From Temry (Ar): جديد من تمري" at bounding box center [913, 196] width 745 height 16
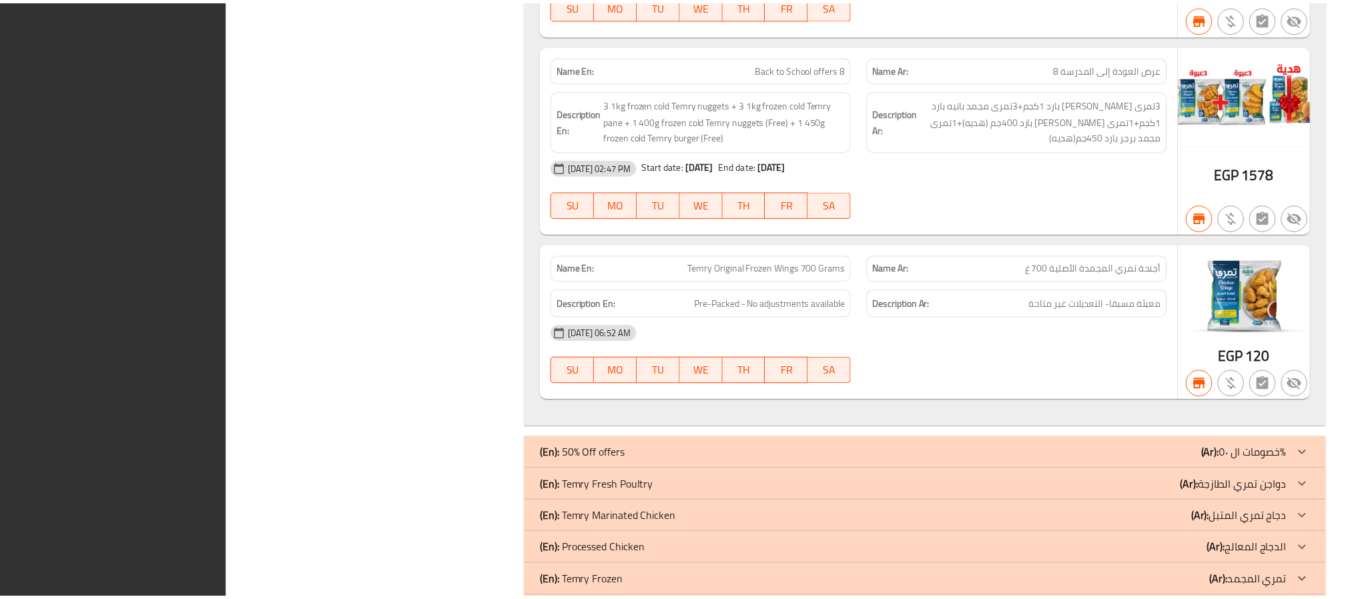
scroll to position [2057, 0]
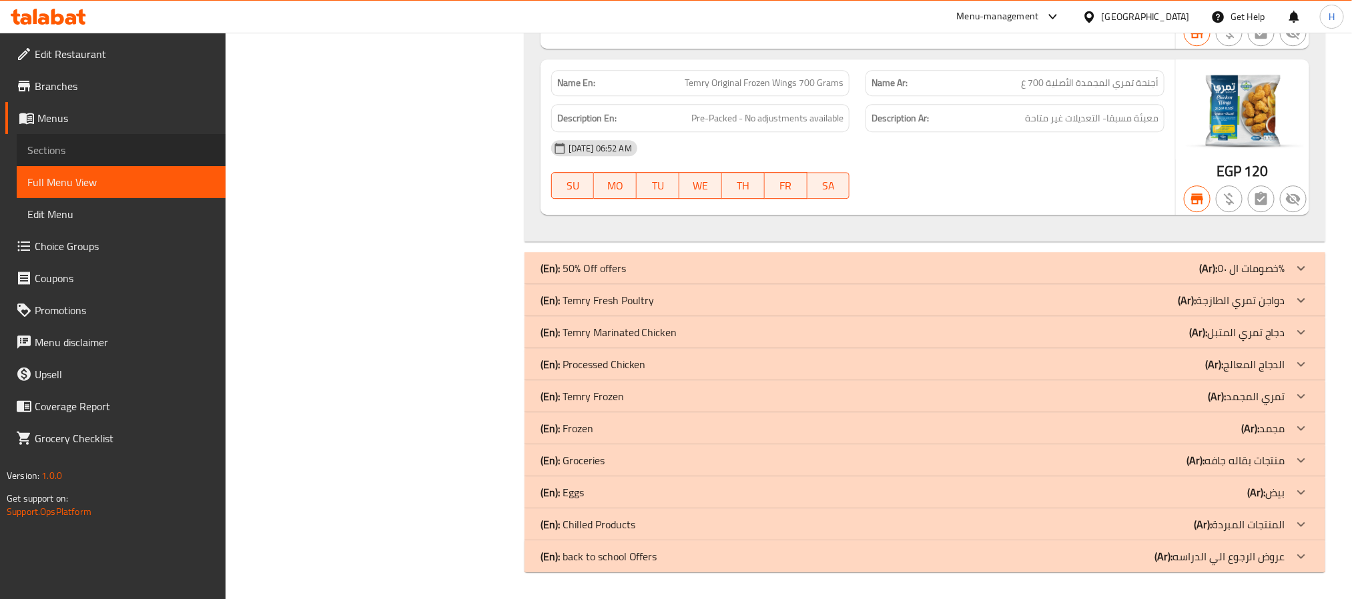
click at [101, 156] on span "Sections" at bounding box center [121, 150] width 188 height 16
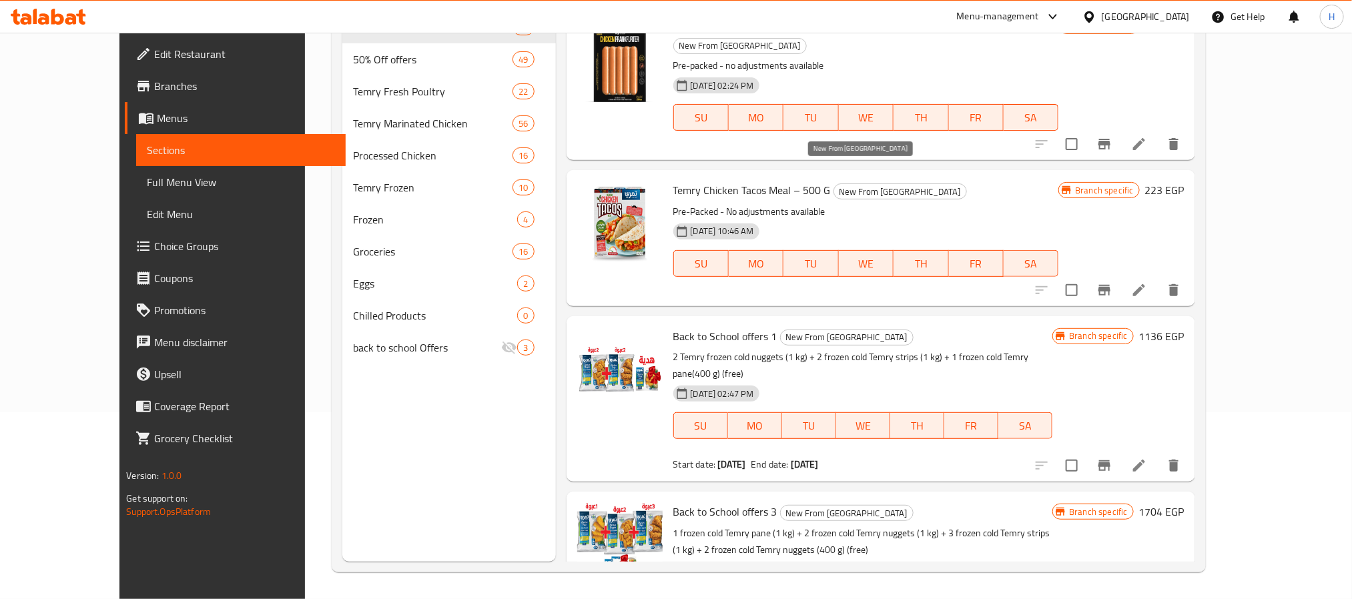
click at [838, 184] on span "New From [GEOGRAPHIC_DATA]" at bounding box center [900, 191] width 132 height 15
copy span "New From [GEOGRAPHIC_DATA]"
drag, startPoint x: 729, startPoint y: 316, endPoint x: 639, endPoint y: 314, distance: 90.1
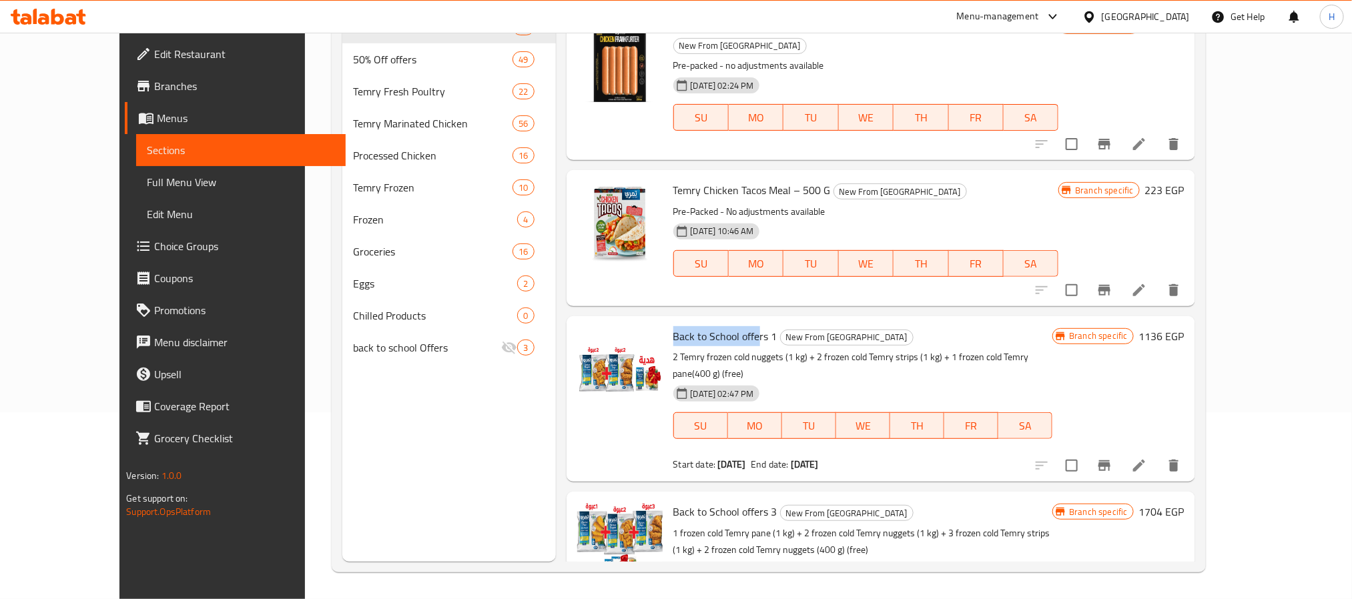
click at [668, 322] on div "Back to School offers 1 New From Temry 2 Temry frozen cold nuggets (1 kg) + 2 f…" at bounding box center [863, 399] width 390 height 155
copy span "Back to School offe"
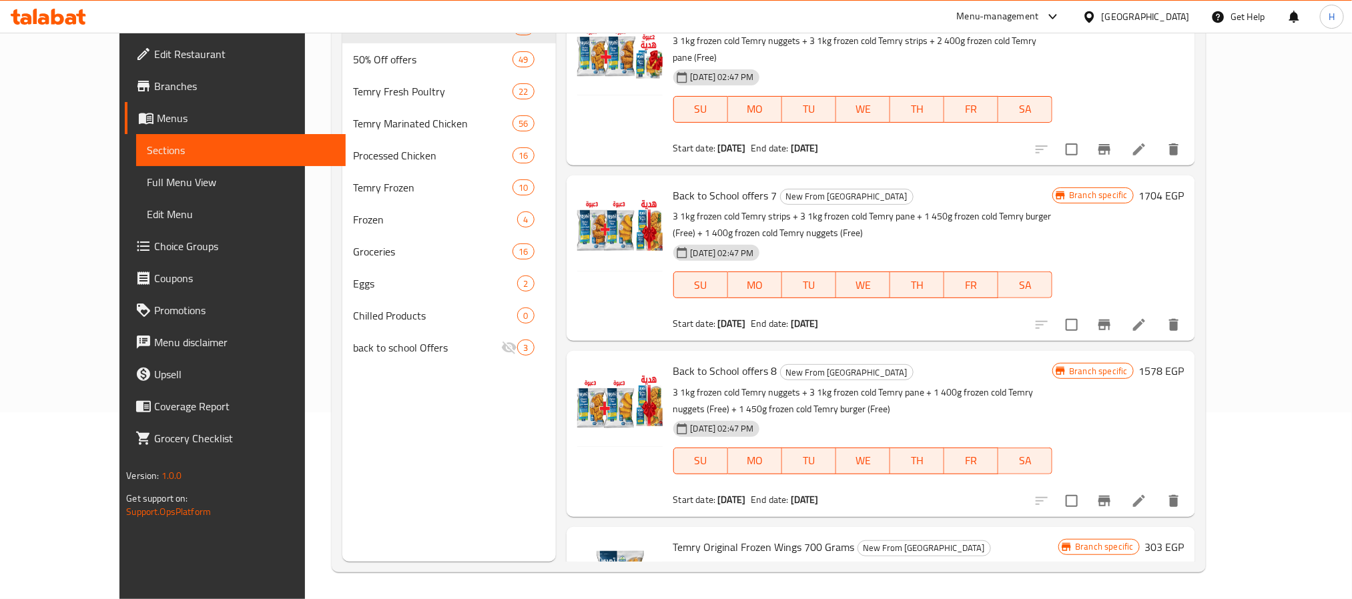
scroll to position [1210, 0]
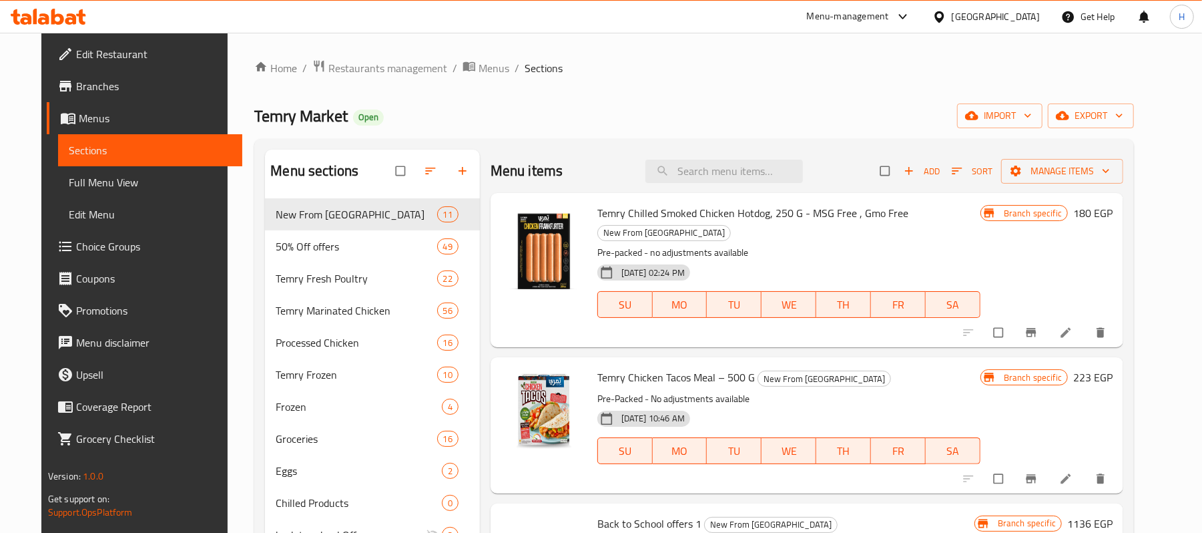
click at [83, 78] on span "Branches" at bounding box center [154, 86] width 156 height 16
click at [889, 15] on div "Menu-management" at bounding box center [848, 17] width 82 height 16
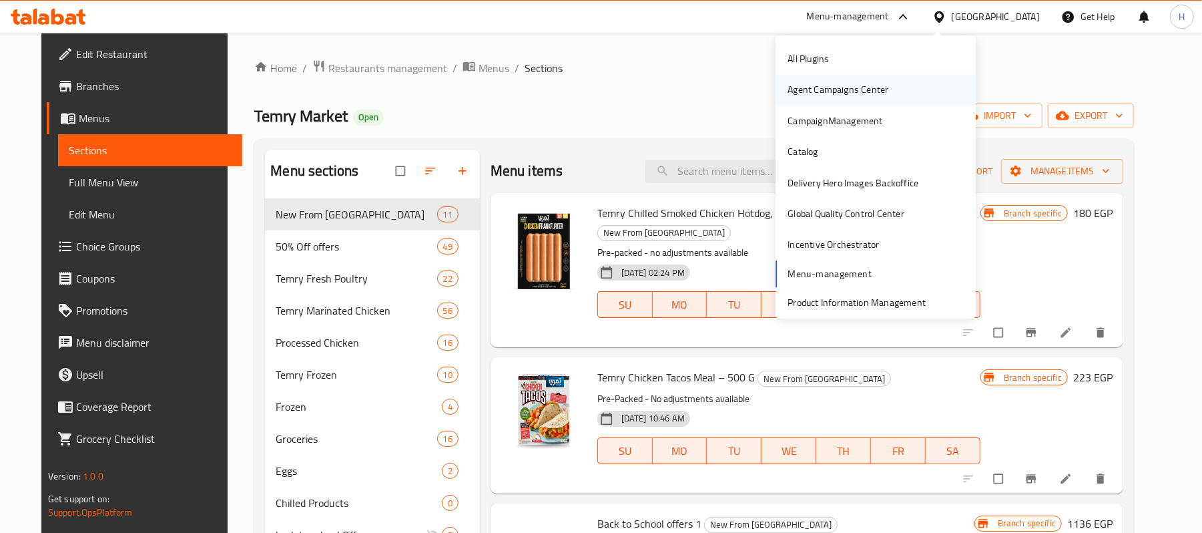
click at [812, 85] on div "Agent Campaigns Center" at bounding box center [838, 90] width 101 height 15
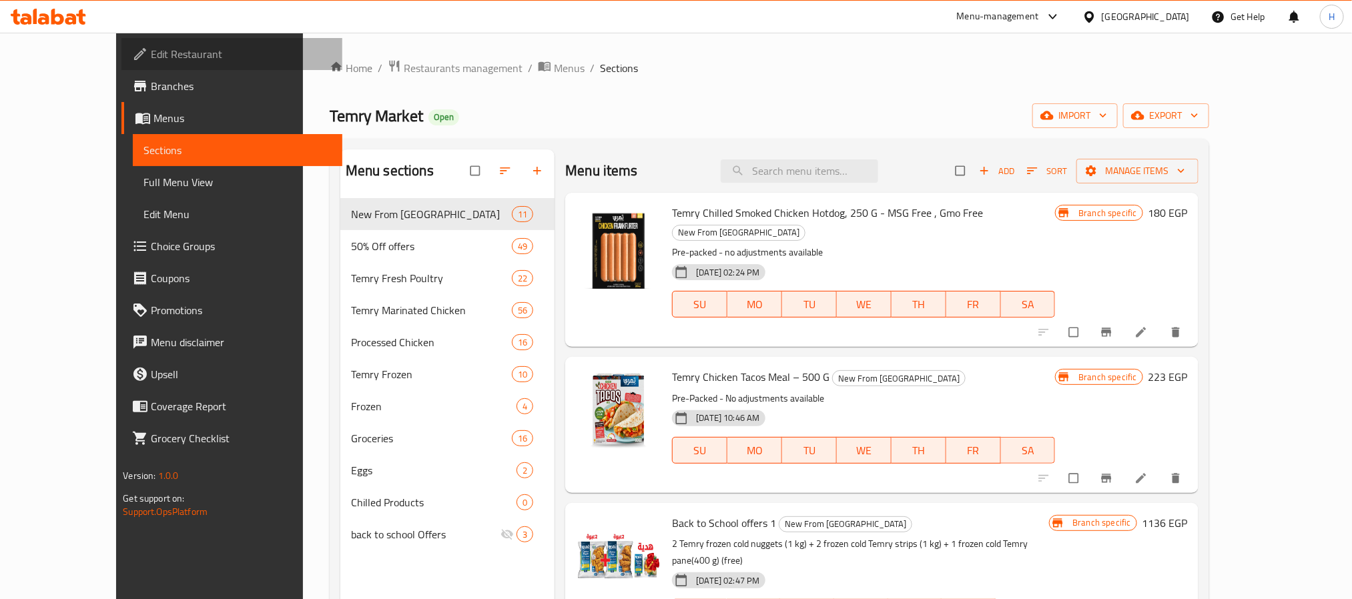
click at [151, 53] on span "Edit Restaurant" at bounding box center [241, 54] width 180 height 16
